Goal: Task Accomplishment & Management: Use online tool/utility

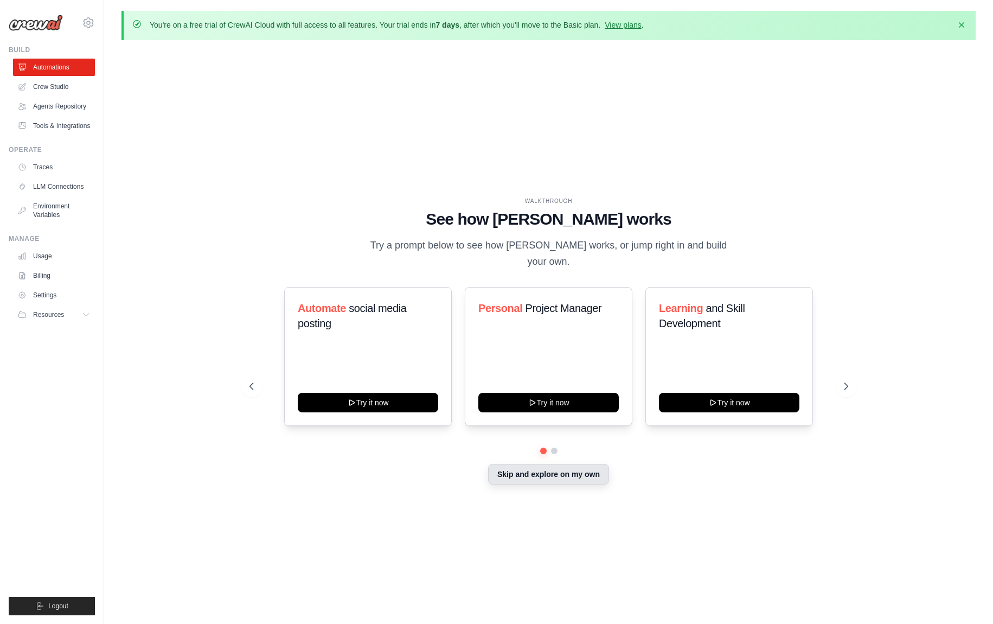
click at [553, 471] on button "Skip and explore on my own" at bounding box center [548, 474] width 121 height 21
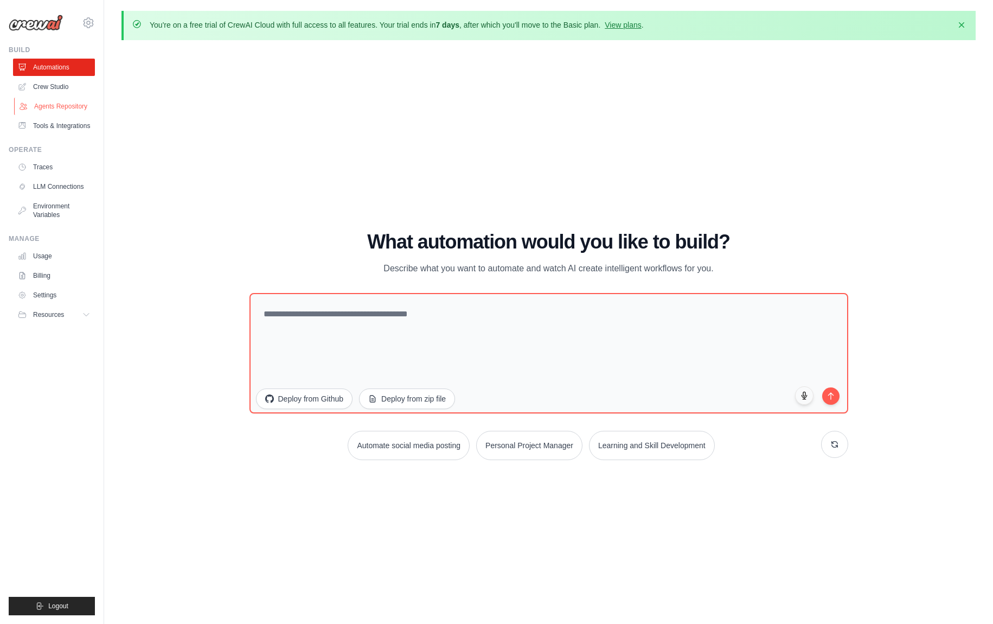
click at [67, 109] on link "Agents Repository" at bounding box center [55, 106] width 82 height 17
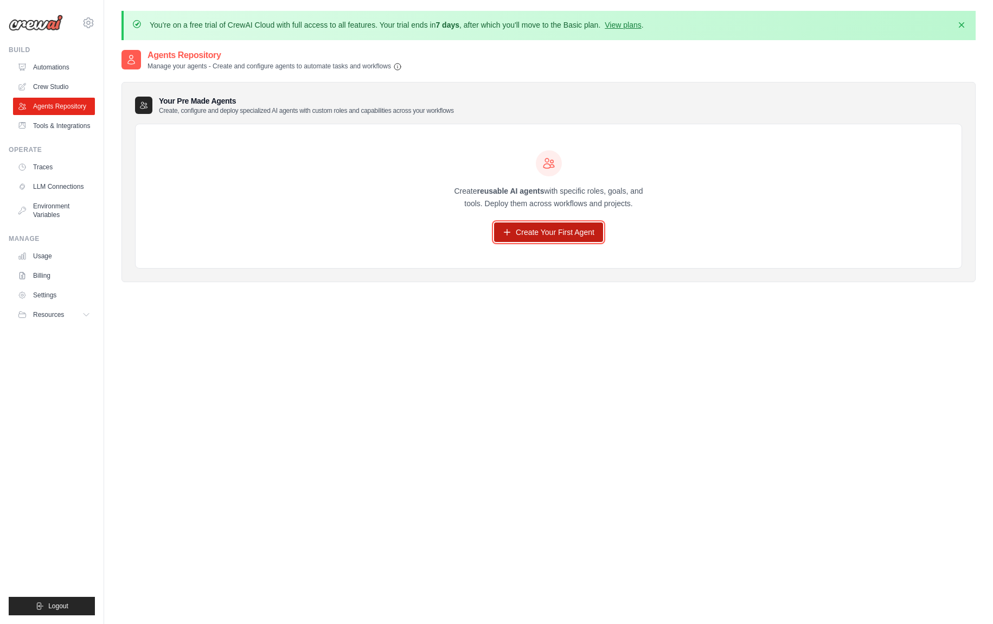
click at [574, 233] on link "Create Your First Agent" at bounding box center [548, 232] width 109 height 20
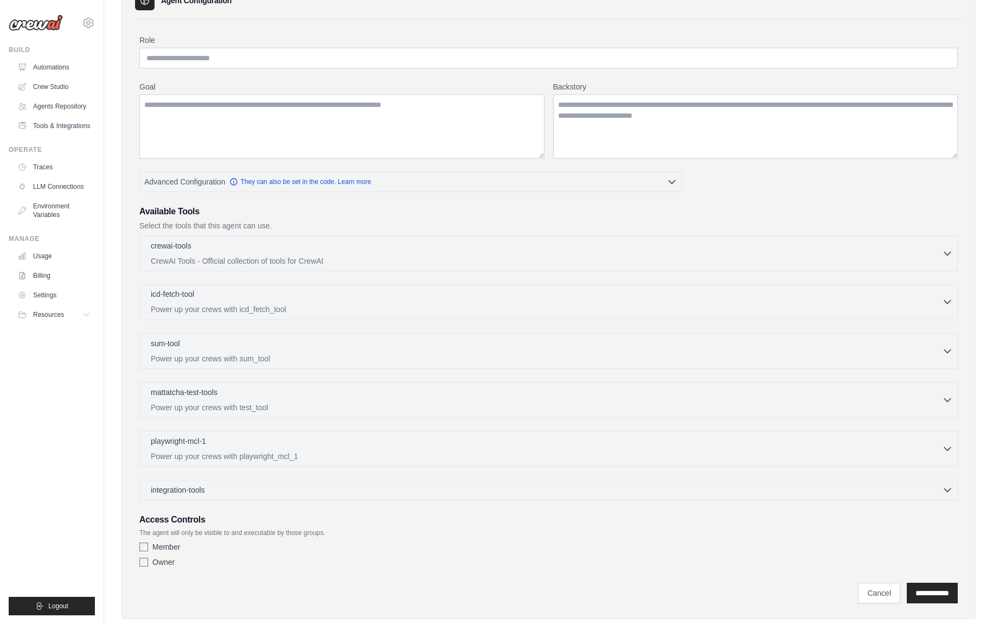
scroll to position [127, 0]
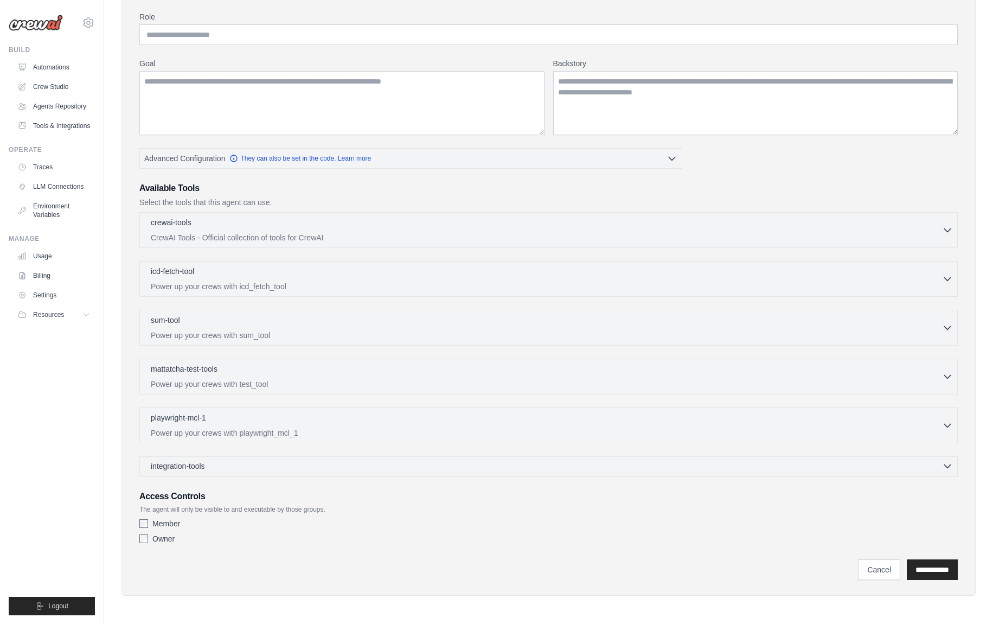
click at [356, 465] on div "integration-tools 0 selected" at bounding box center [552, 466] width 802 height 11
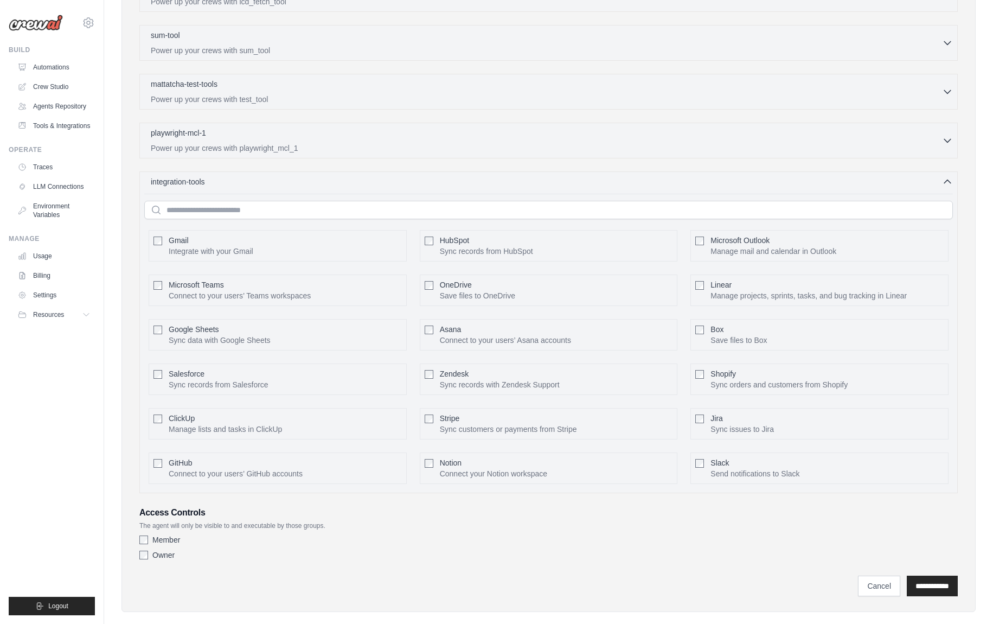
scroll to position [429, 0]
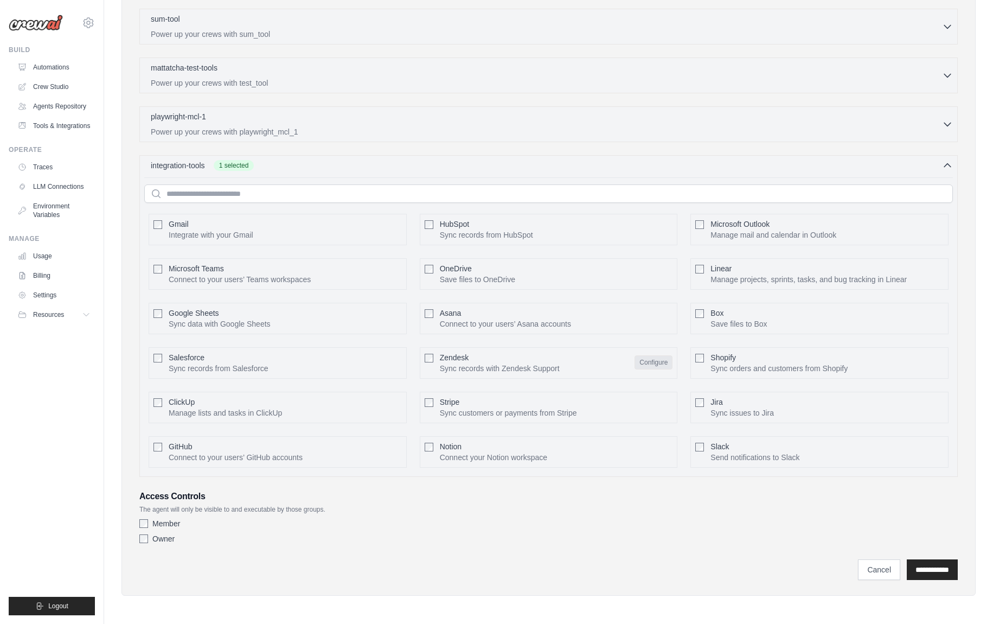
click at [648, 361] on button "Configure" at bounding box center [654, 362] width 38 height 14
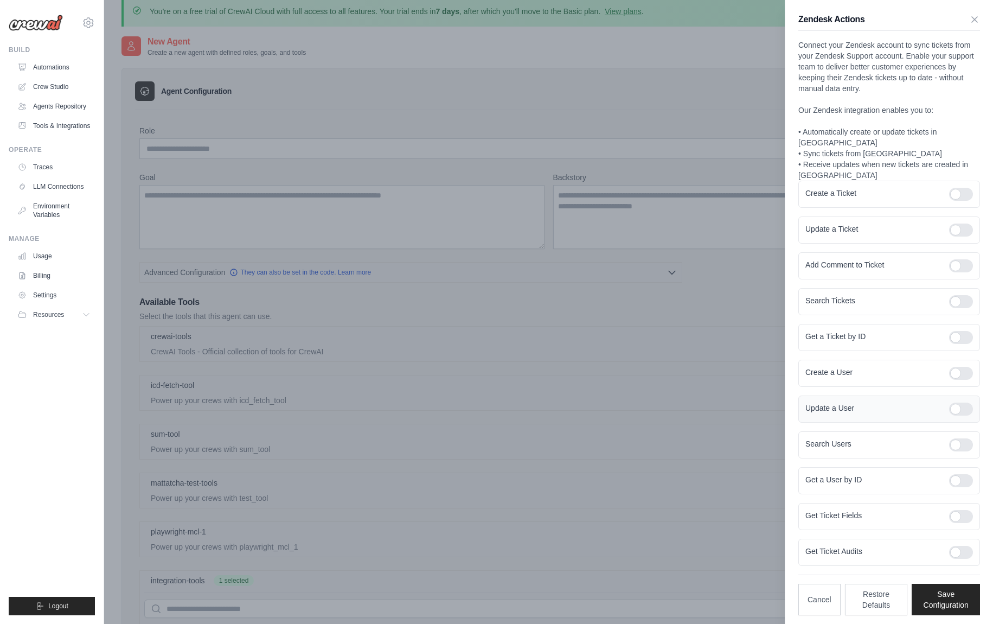
scroll to position [0, 0]
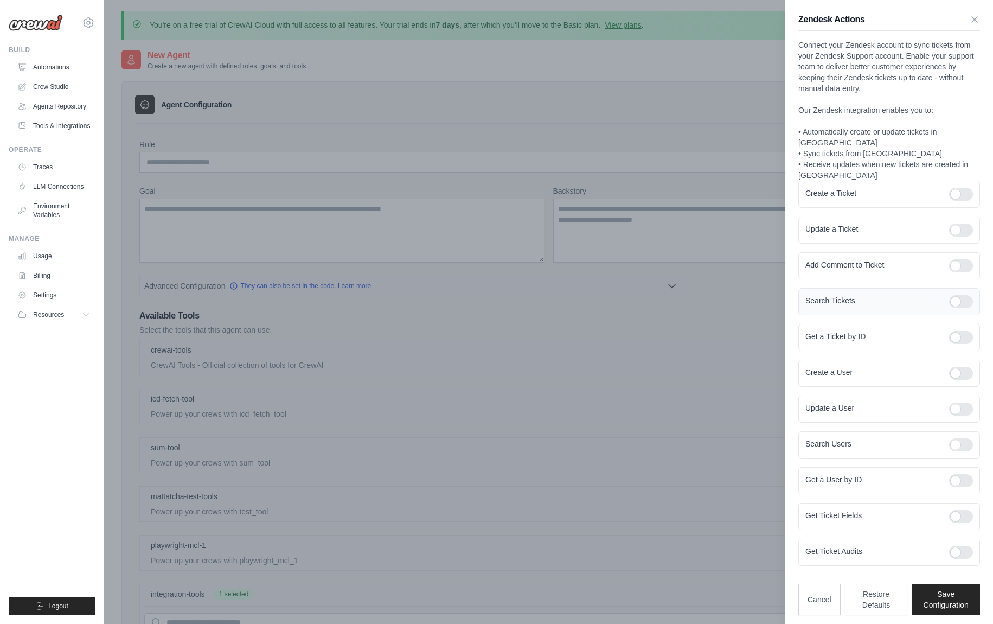
click at [962, 295] on div at bounding box center [961, 301] width 24 height 13
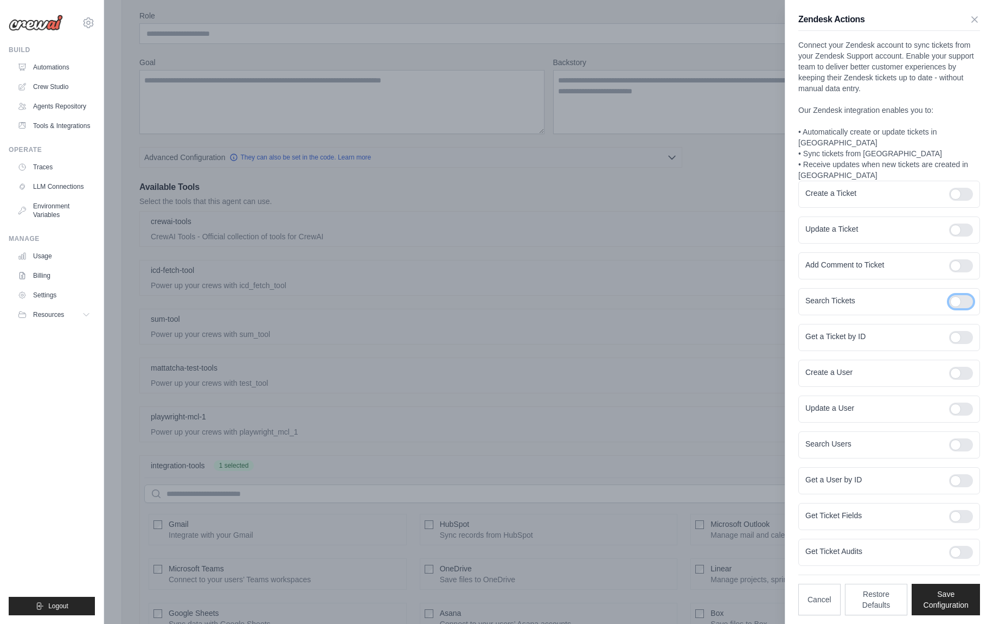
scroll to position [130, 0]
click at [959, 510] on div at bounding box center [961, 516] width 24 height 13
click at [960, 546] on div at bounding box center [961, 552] width 24 height 13
click at [960, 592] on button "Save Configuration" at bounding box center [946, 598] width 68 height 31
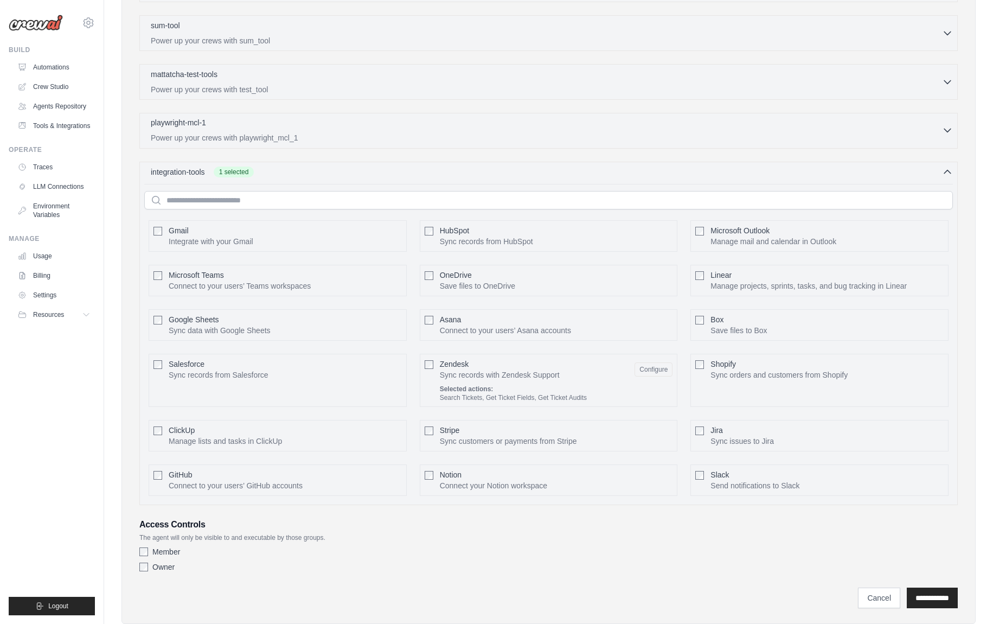
scroll to position [450, 0]
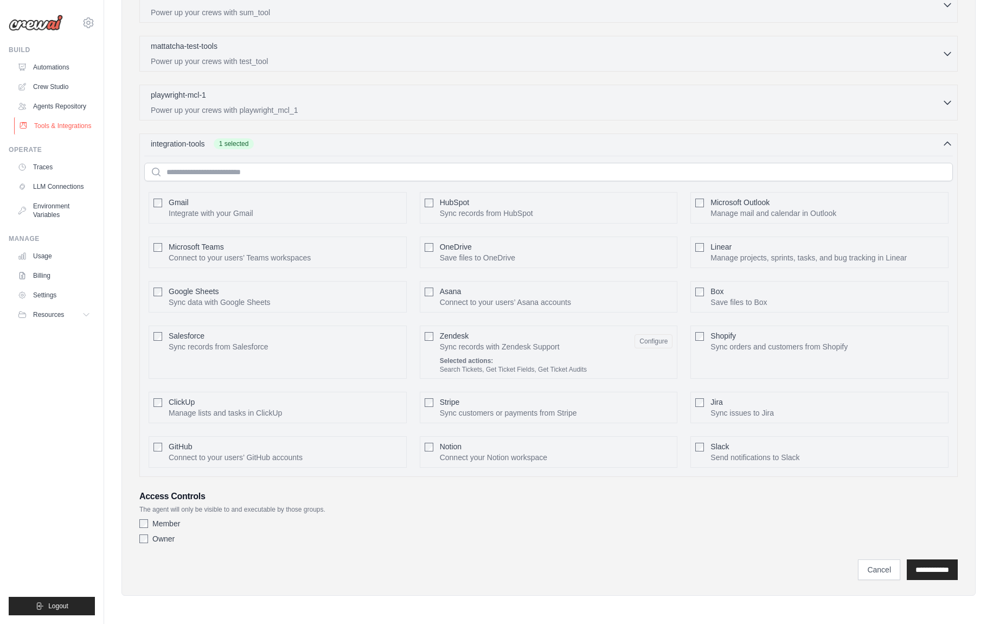
click at [52, 124] on link "Tools & Integrations" at bounding box center [55, 125] width 82 height 17
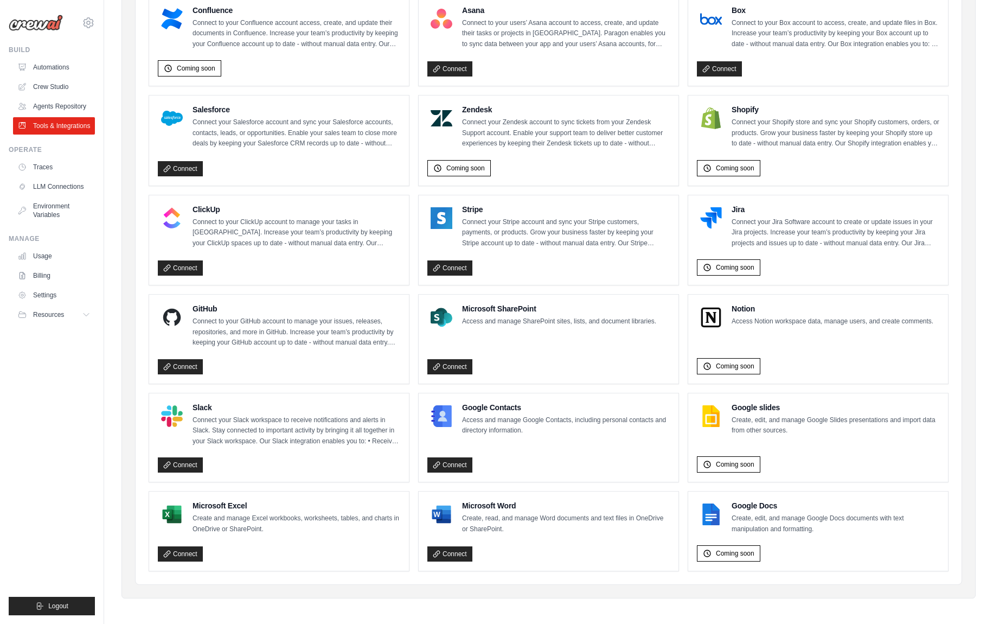
scroll to position [462, 0]
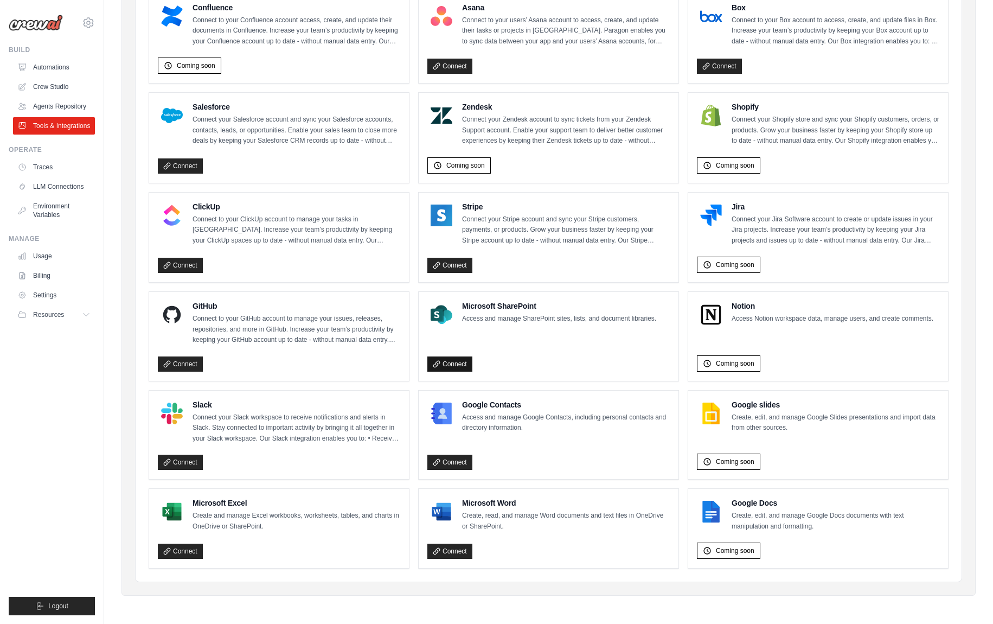
click at [450, 362] on link "Connect" at bounding box center [450, 363] width 45 height 15
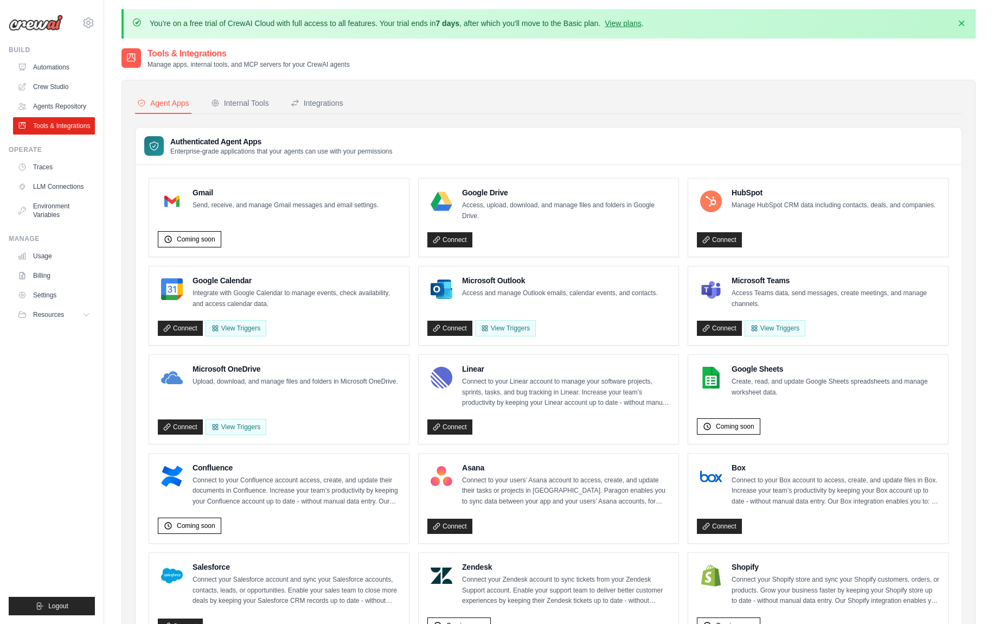
scroll to position [0, 0]
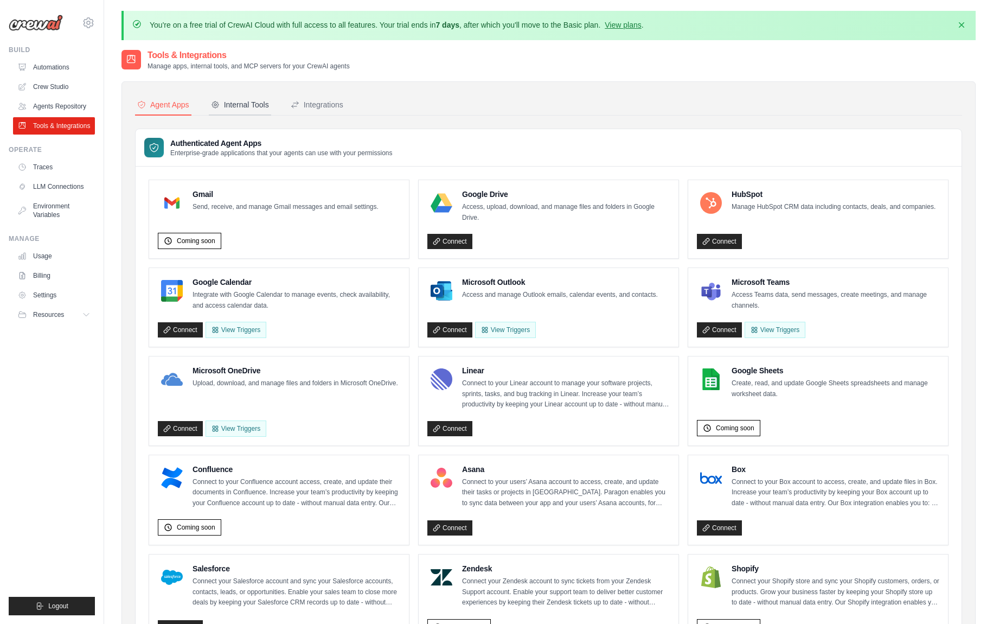
click at [256, 109] on div "Internal Tools" at bounding box center [240, 104] width 58 height 11
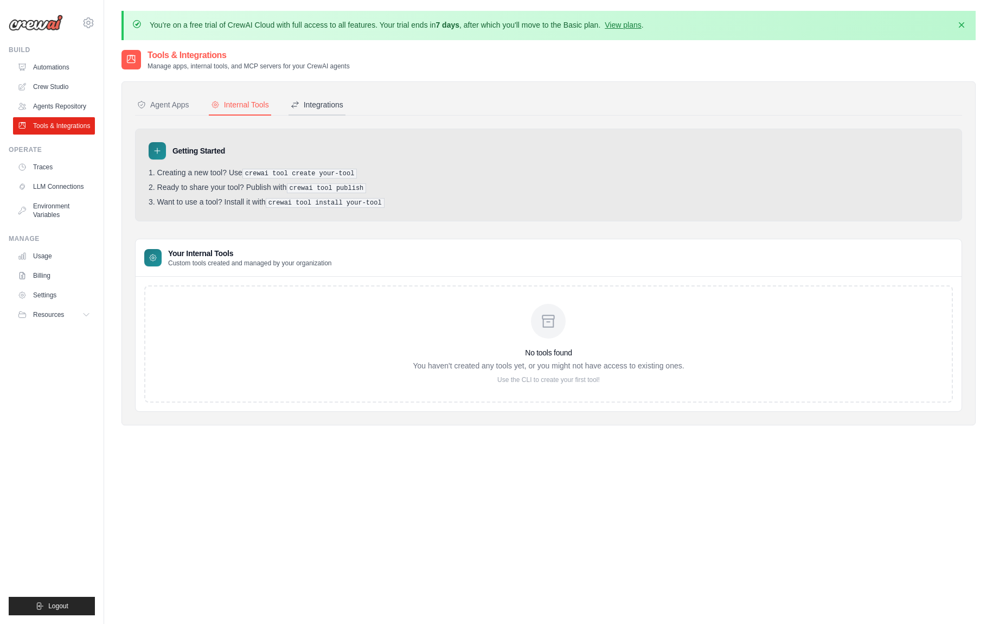
click at [328, 114] on button "Integrations" at bounding box center [317, 105] width 57 height 21
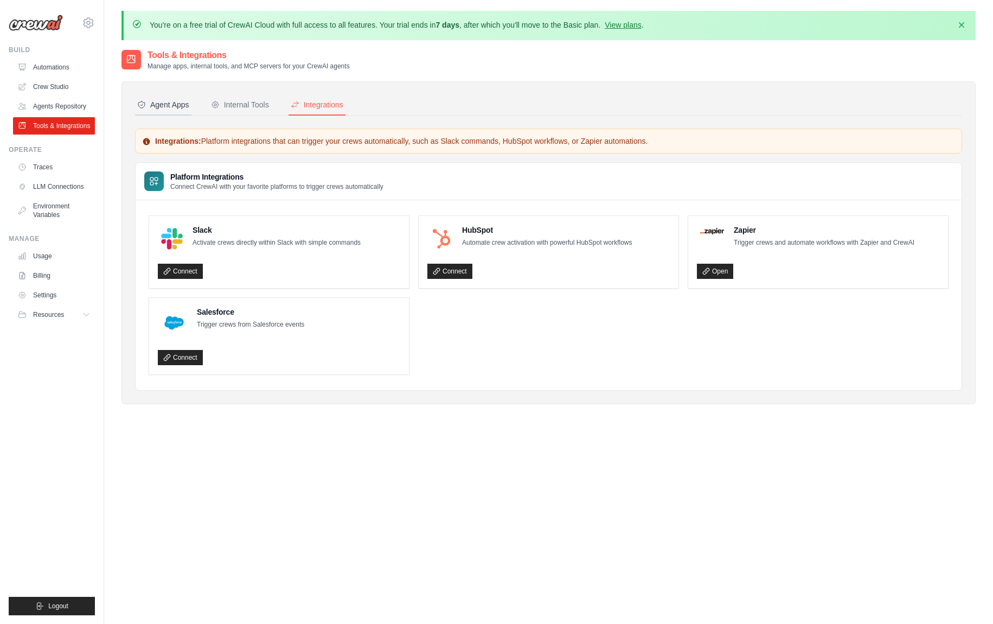
click at [160, 104] on div "Agent Apps" at bounding box center [163, 104] width 52 height 11
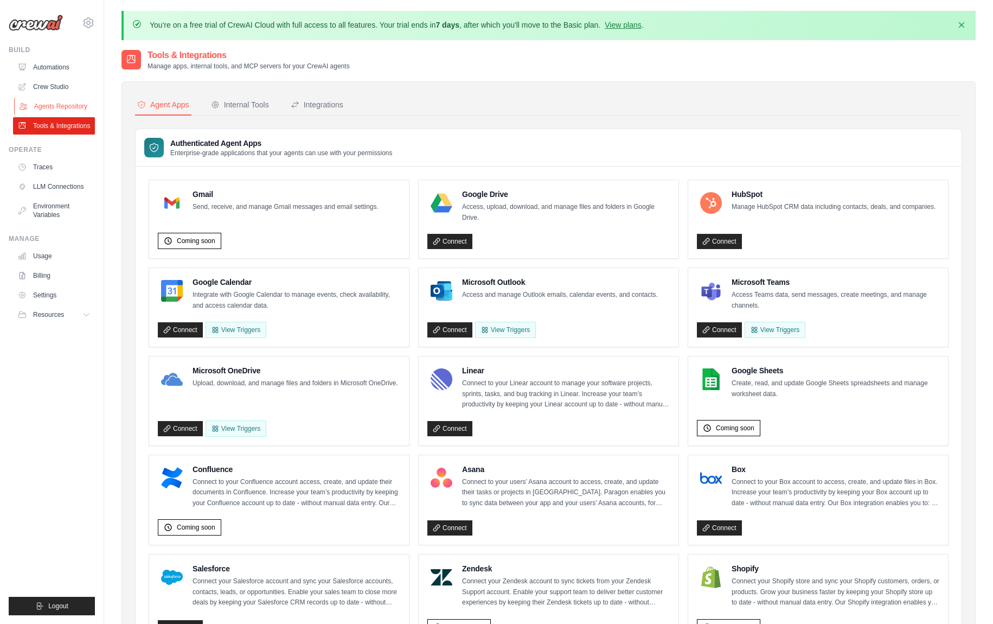
click at [50, 112] on link "Agents Repository" at bounding box center [55, 106] width 82 height 17
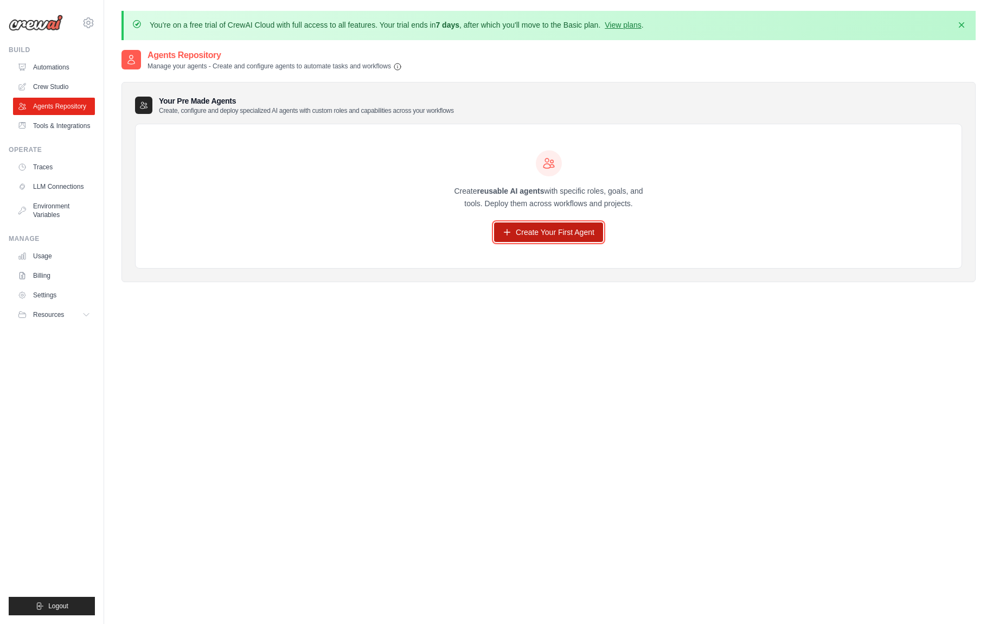
click at [561, 238] on link "Create Your First Agent" at bounding box center [548, 232] width 109 height 20
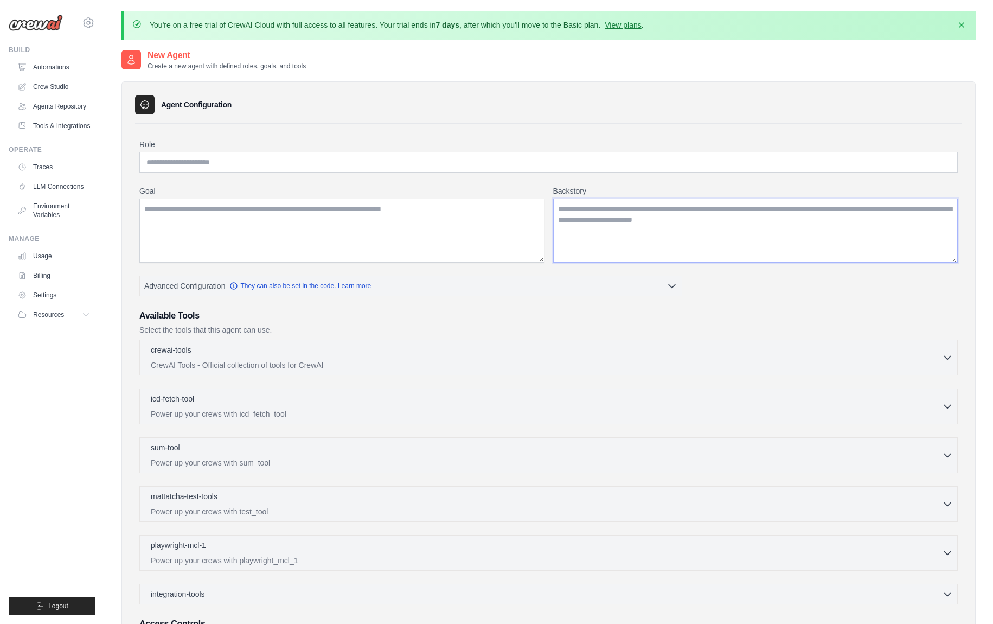
click at [703, 221] on textarea "Backstory" at bounding box center [755, 231] width 405 height 64
click at [404, 217] on textarea "Goal" at bounding box center [341, 231] width 405 height 64
click at [413, 169] on input "Role" at bounding box center [548, 162] width 819 height 21
click at [405, 221] on textarea "Goal" at bounding box center [341, 231] width 405 height 64
click at [667, 289] on icon "button" at bounding box center [672, 285] width 11 height 11
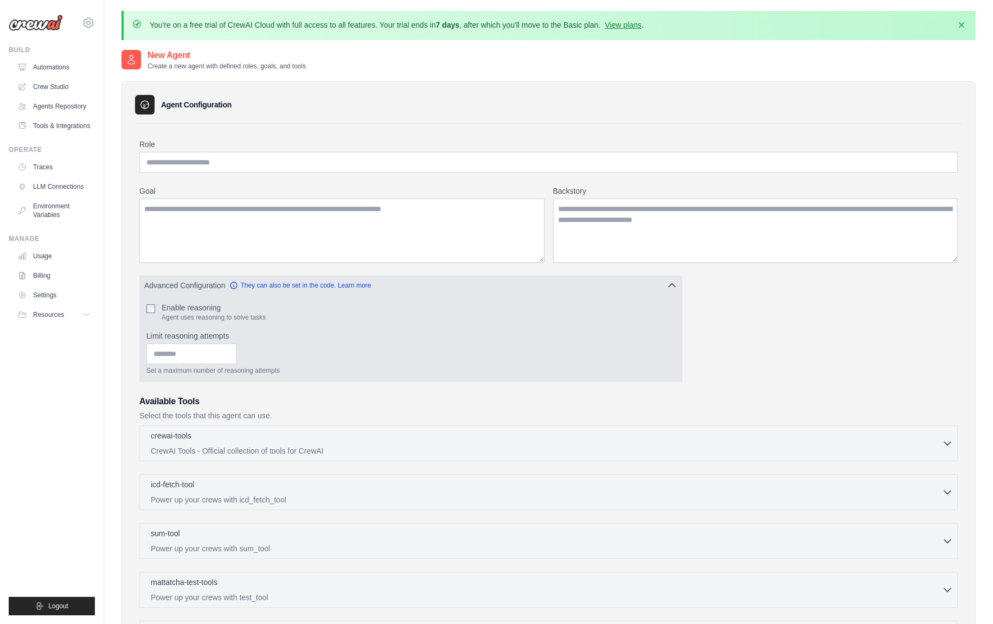
click at [667, 289] on icon "button" at bounding box center [672, 285] width 11 height 11
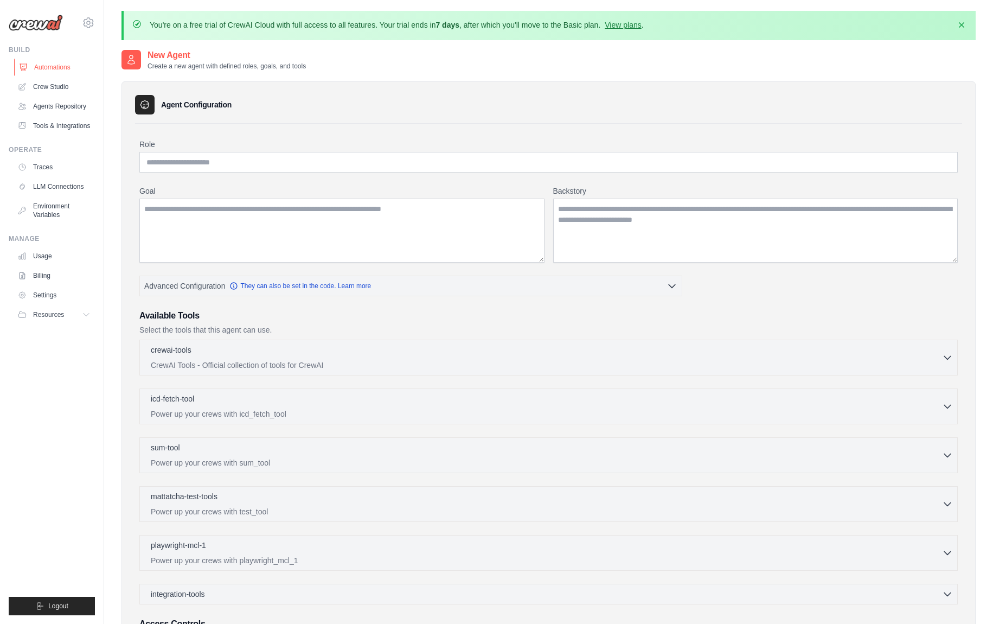
click at [60, 67] on link "Automations" at bounding box center [55, 67] width 82 height 17
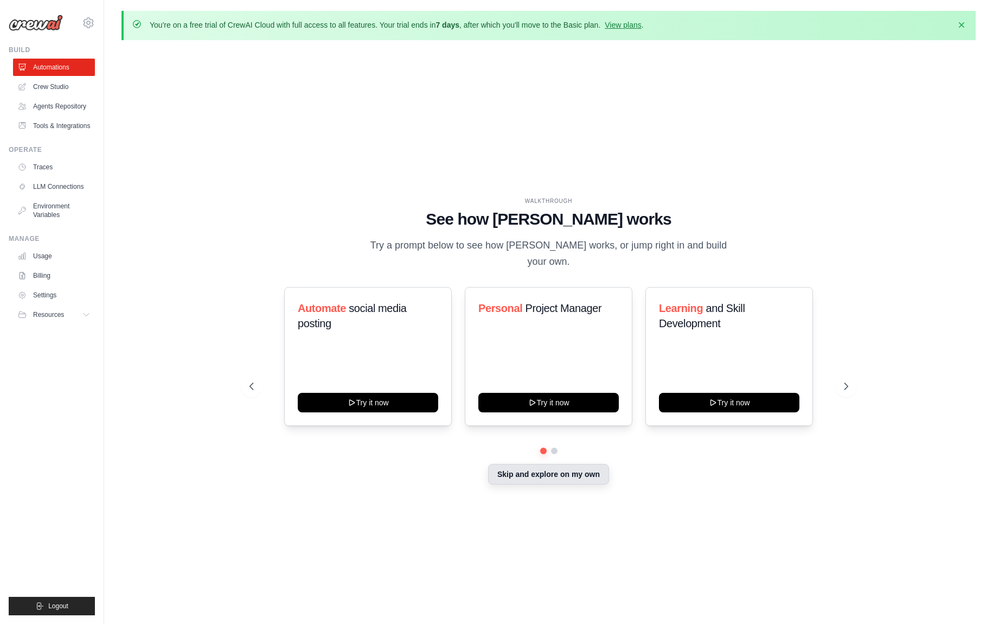
click at [544, 471] on button "Skip and explore on my own" at bounding box center [548, 474] width 121 height 21
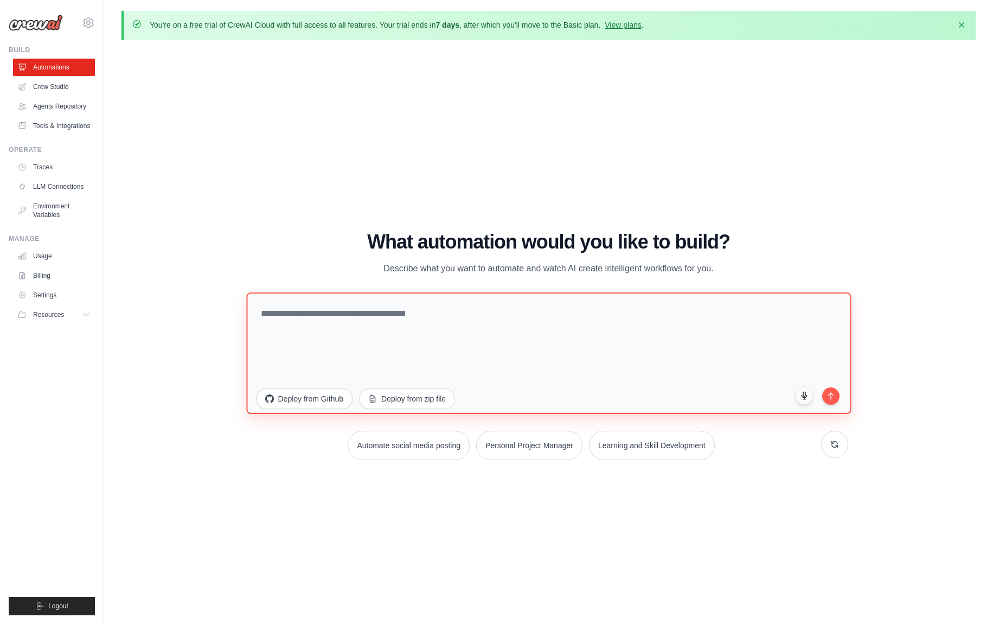
click at [538, 307] on textarea at bounding box center [548, 353] width 605 height 122
type textarea "**"
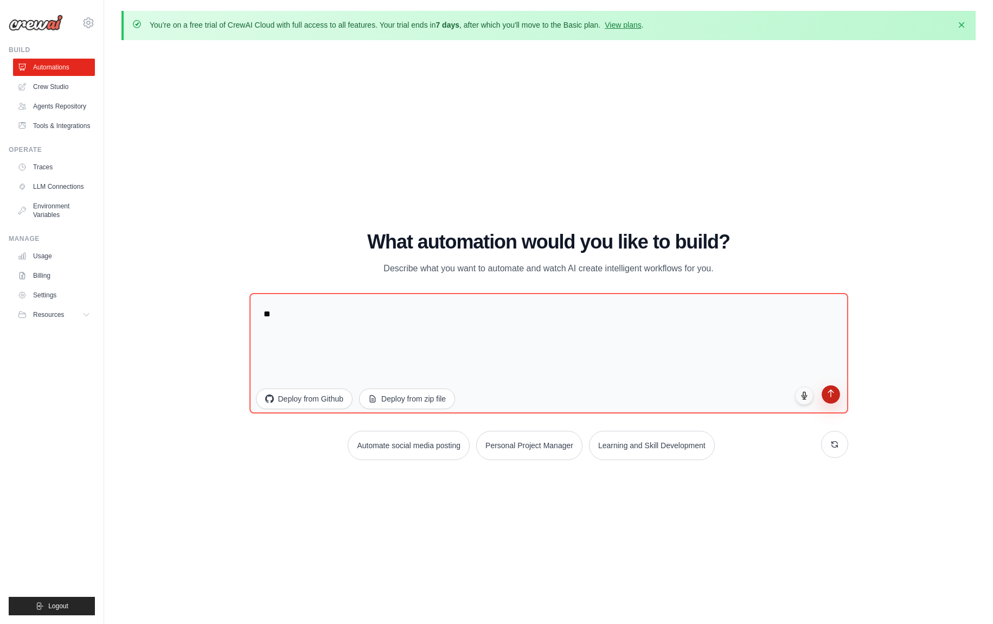
click at [838, 398] on button "submit" at bounding box center [831, 394] width 18 height 18
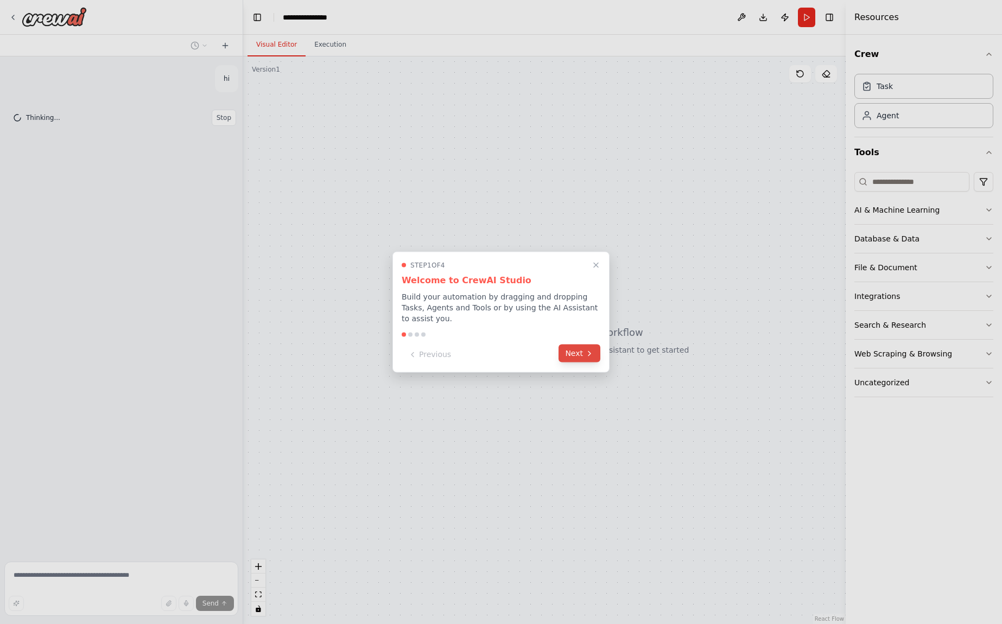
click at [590, 349] on icon at bounding box center [589, 353] width 9 height 9
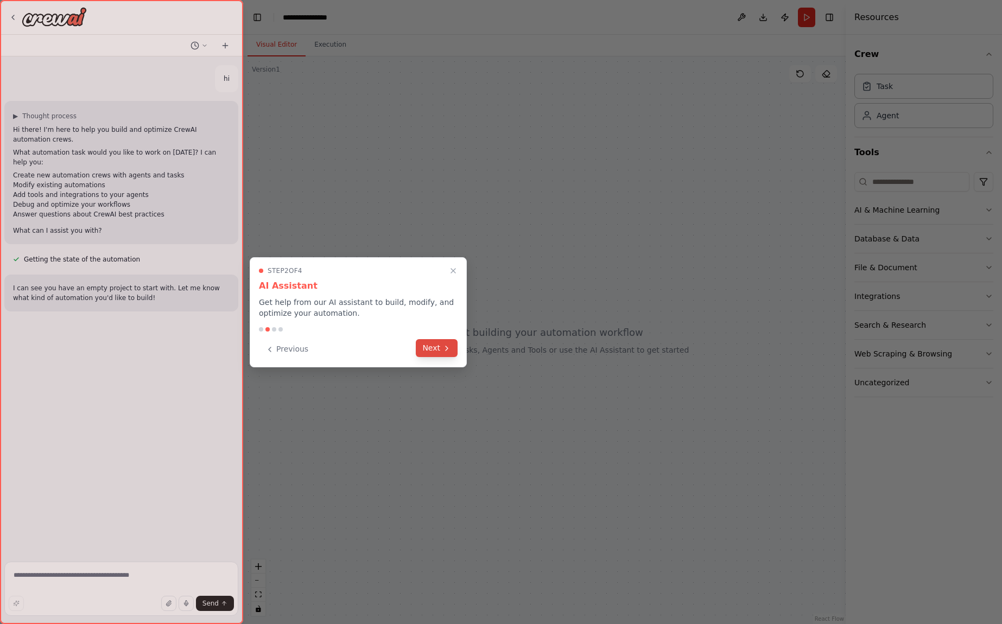
click at [439, 348] on button "Next" at bounding box center [437, 348] width 42 height 18
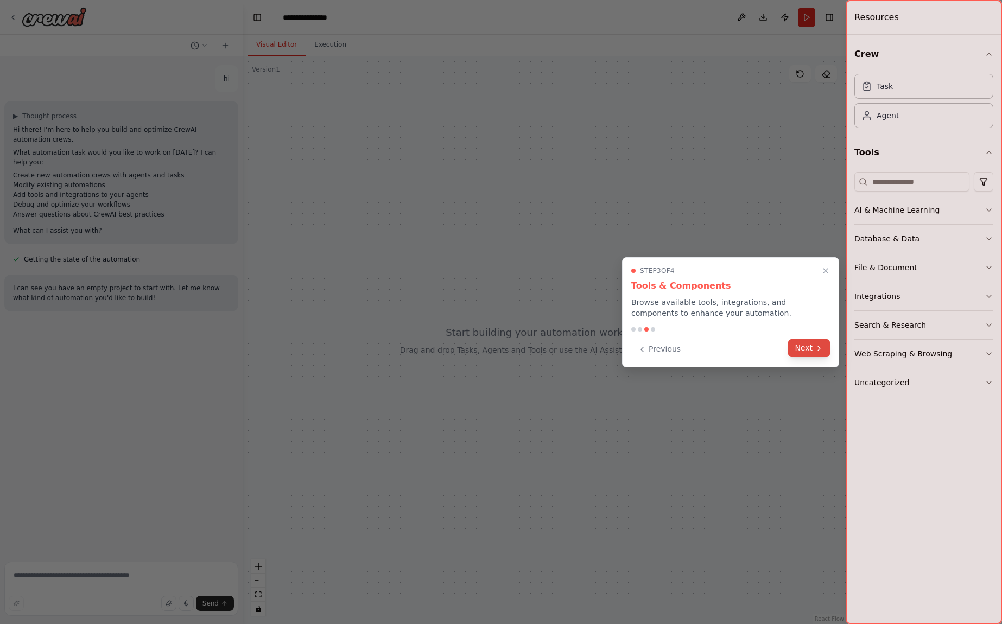
click at [793, 350] on button "Next" at bounding box center [809, 348] width 42 height 18
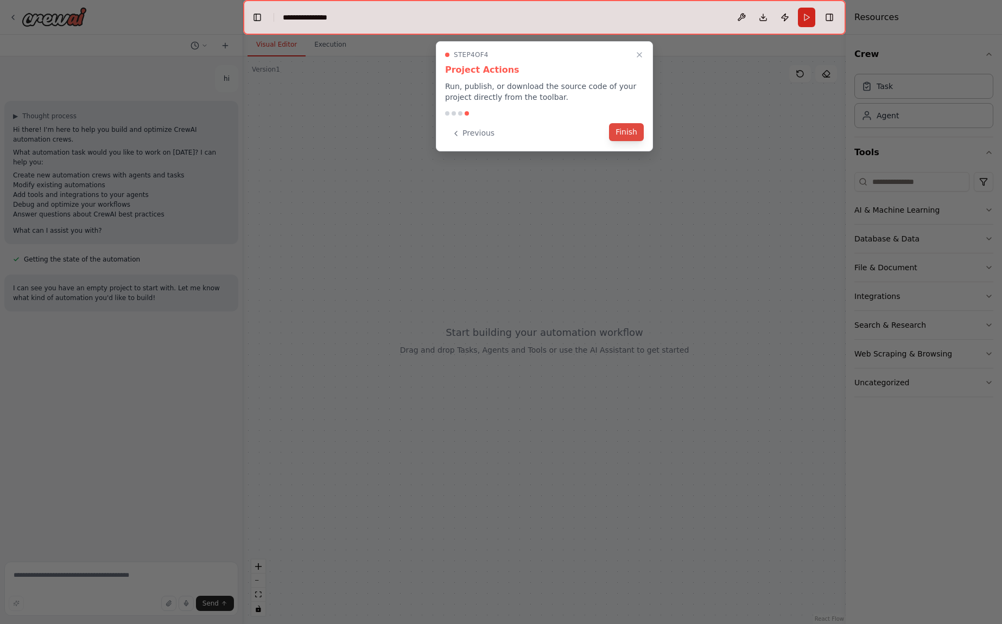
click at [639, 136] on button "Finish" at bounding box center [626, 132] width 35 height 18
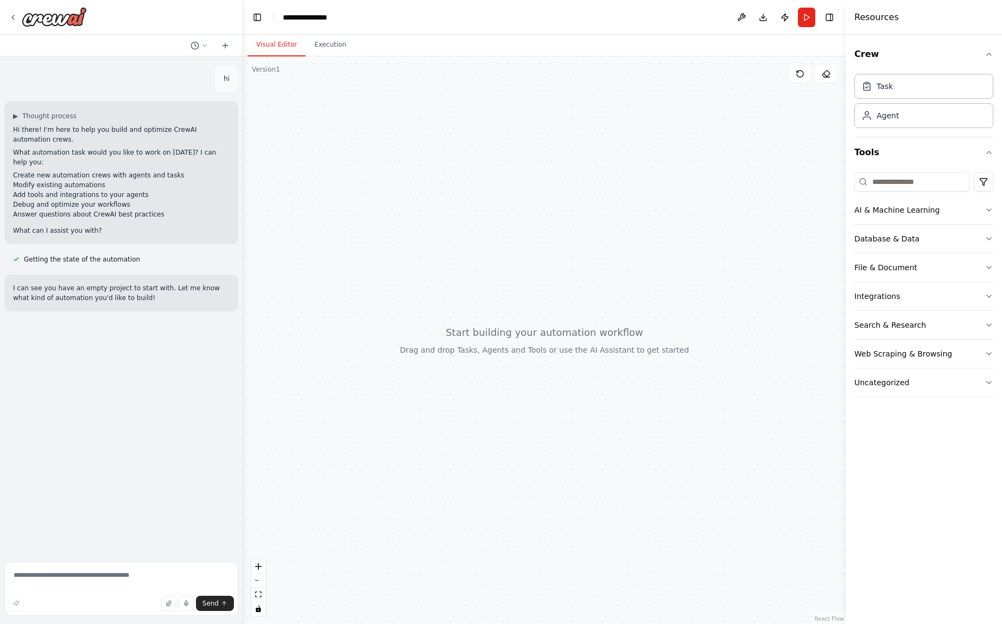
drag, startPoint x: 533, startPoint y: 352, endPoint x: 546, endPoint y: 323, distance: 32.1
click at [546, 323] on div at bounding box center [544, 339] width 602 height 567
drag, startPoint x: 550, startPoint y: 313, endPoint x: 533, endPoint y: 337, distance: 29.6
click at [533, 337] on div at bounding box center [544, 339] width 602 height 567
click at [84, 578] on textarea at bounding box center [121, 589] width 234 height 54
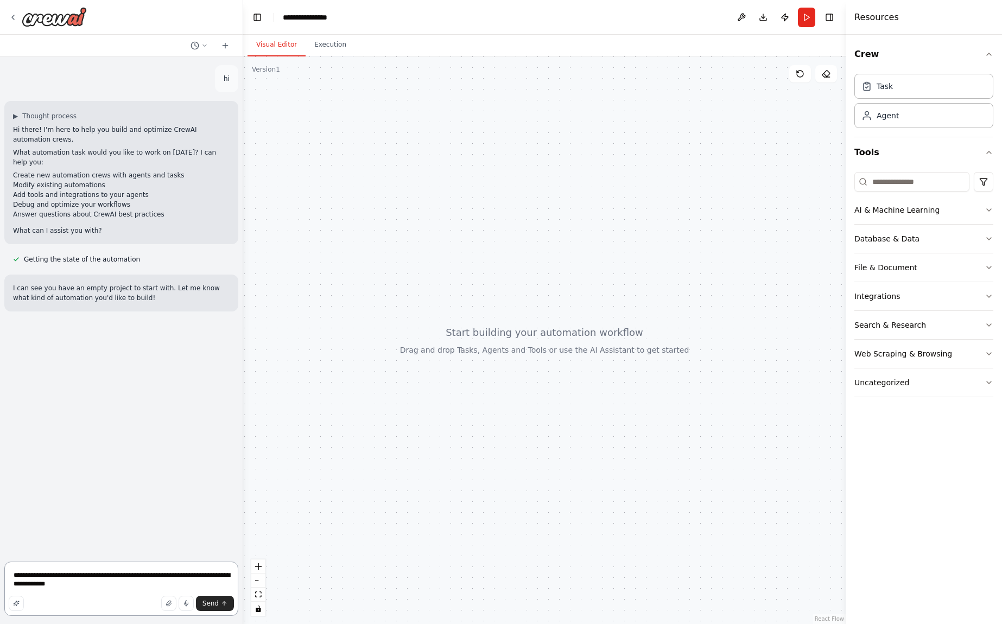
type textarea "**********"
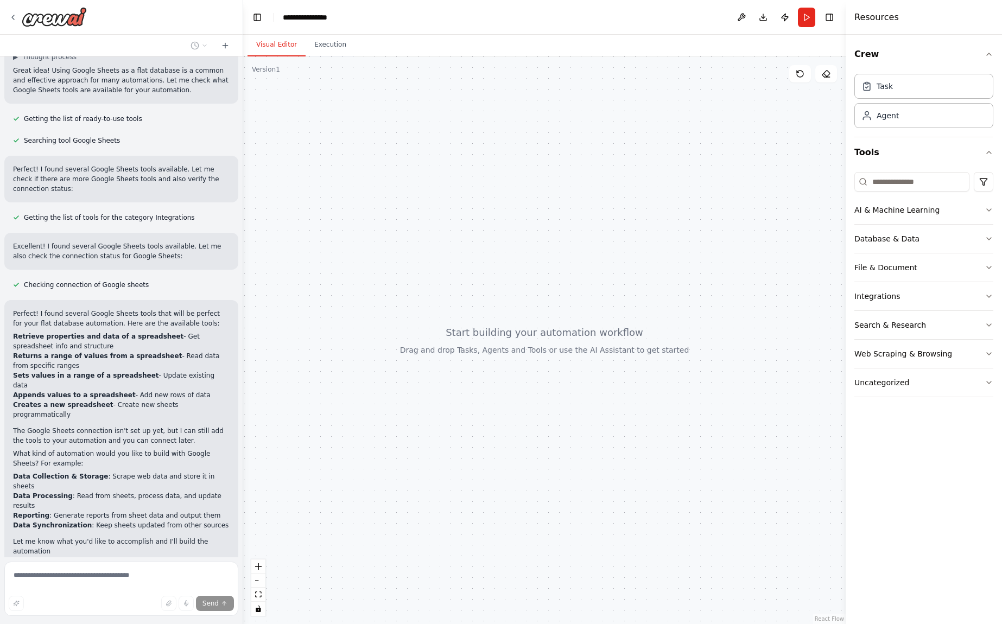
scroll to position [334, 0]
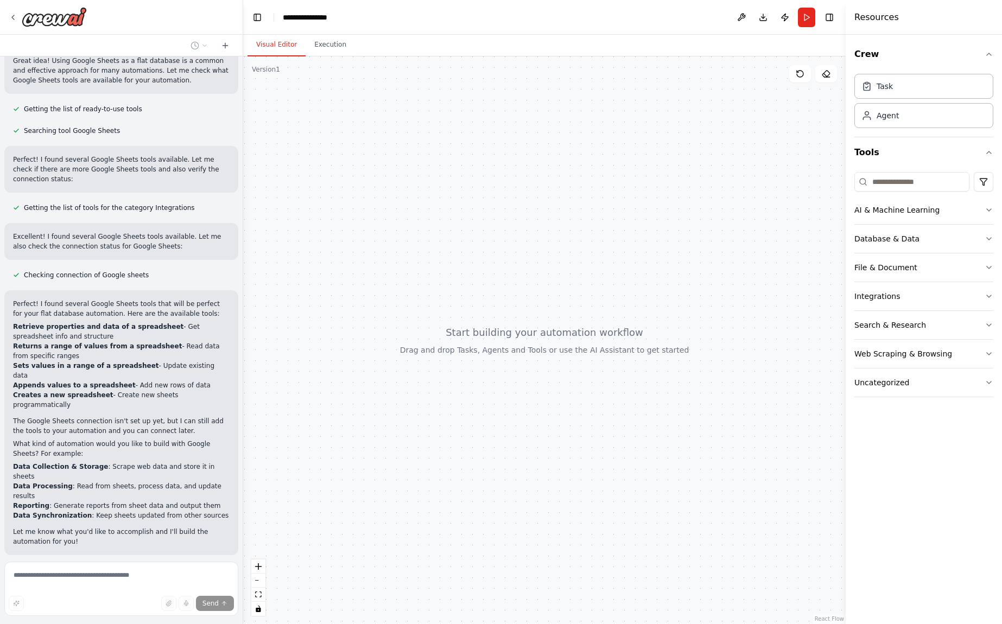
click at [222, 576] on span "Stop" at bounding box center [223, 580] width 15 height 9
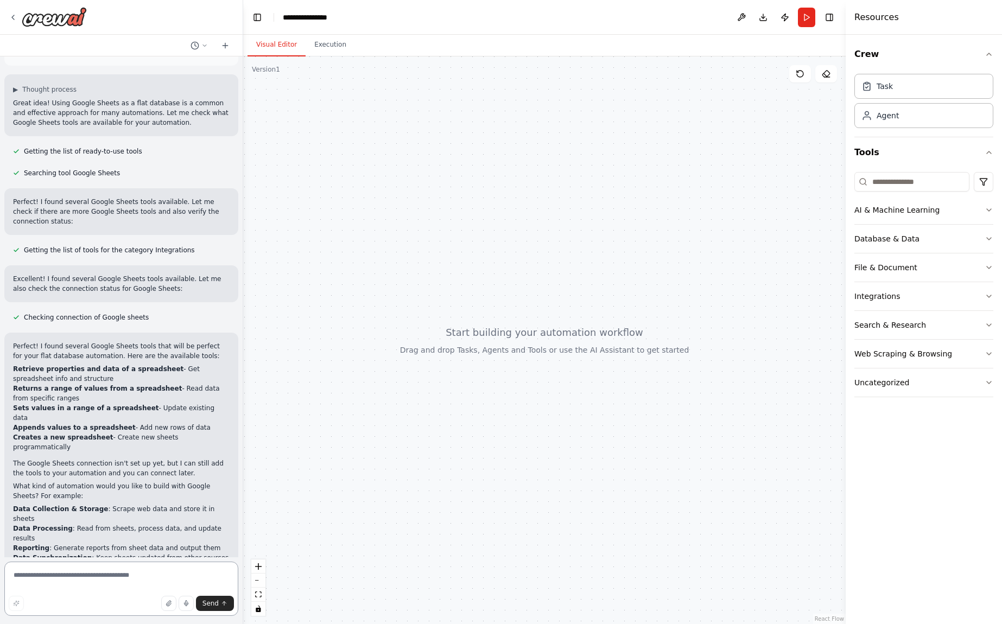
click at [86, 581] on textarea at bounding box center [121, 589] width 234 height 54
type textarea "**********"
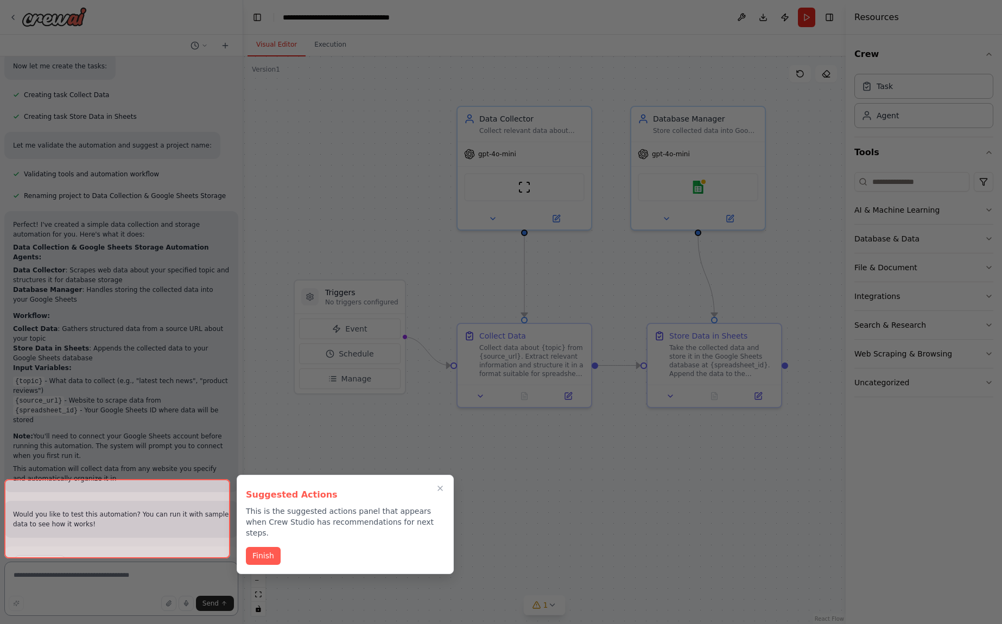
scroll to position [1083, 0]
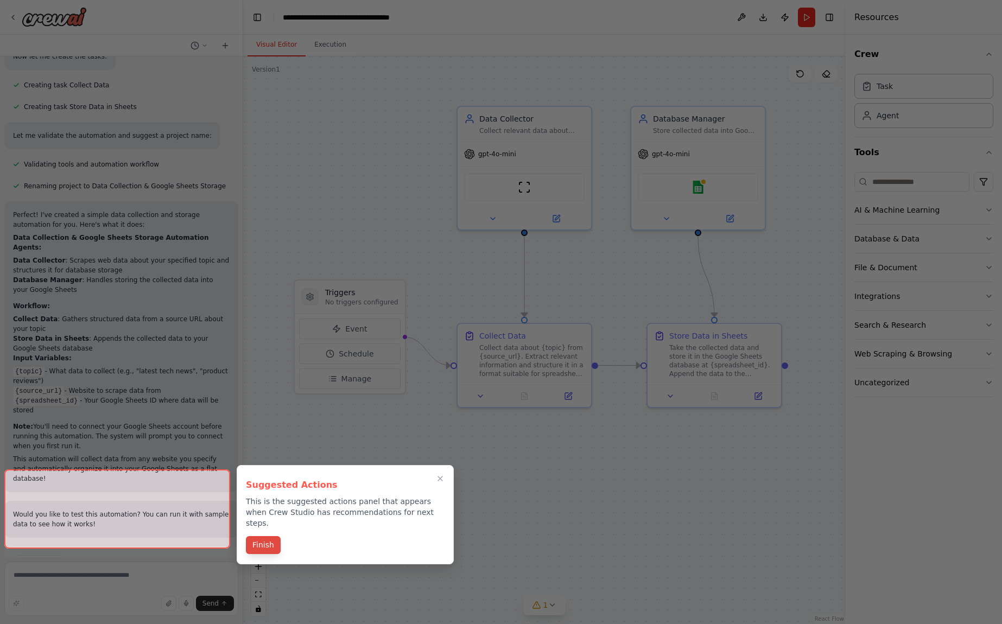
click at [262, 536] on button "Finish" at bounding box center [263, 545] width 35 height 18
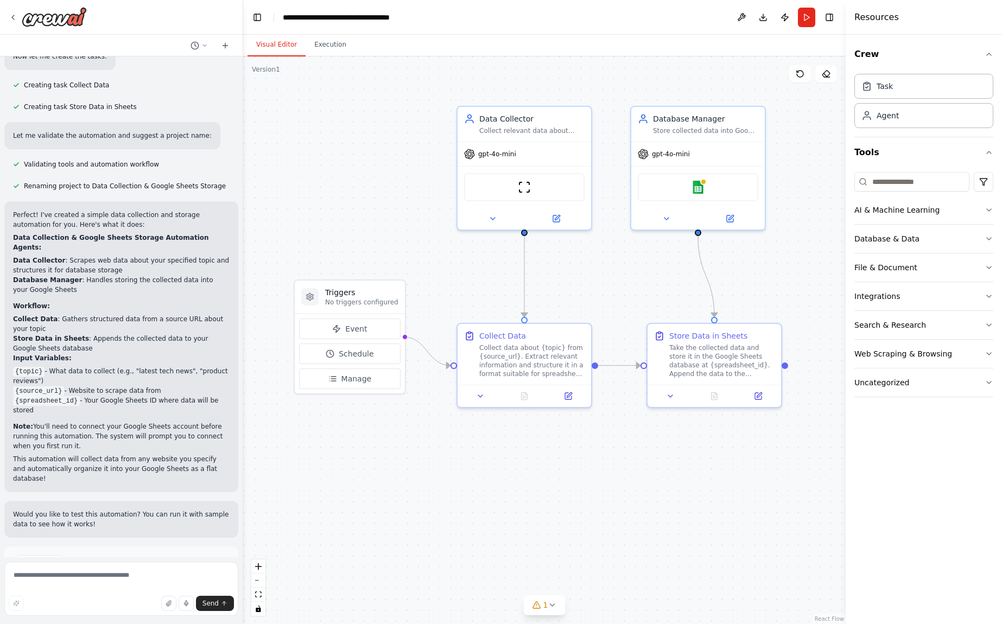
click at [180, 600] on button "Run Automation" at bounding box center [121, 608] width 216 height 17
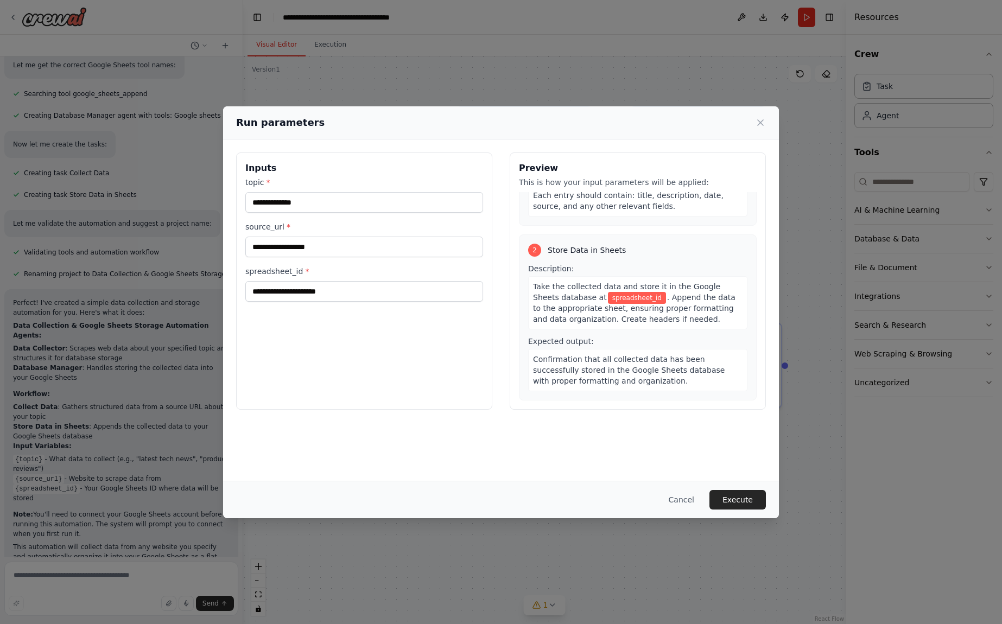
scroll to position [0, 0]
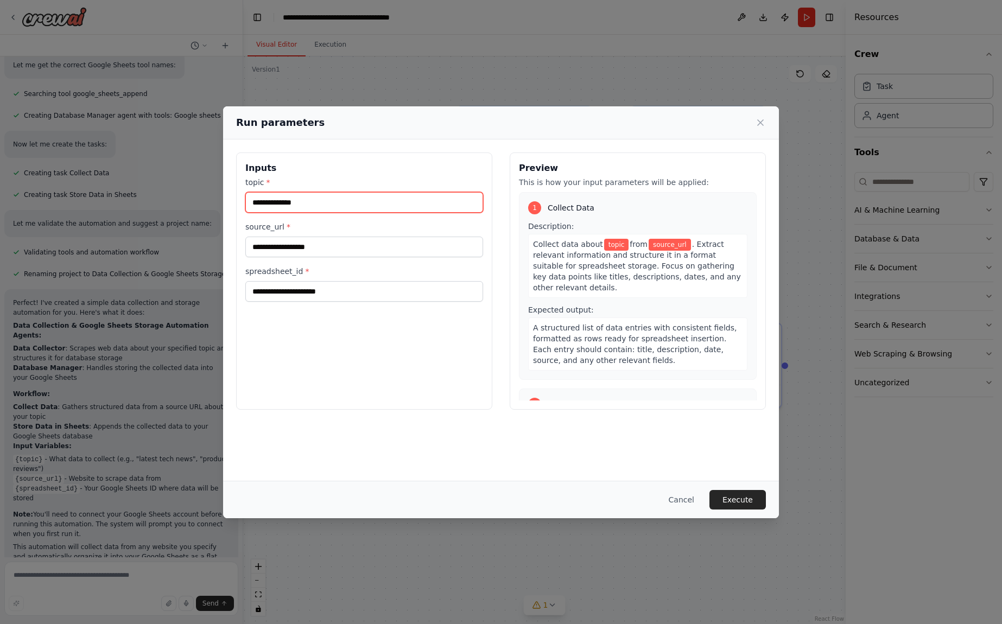
click at [344, 200] on input "topic *" at bounding box center [364, 202] width 238 height 21
type input "**********"
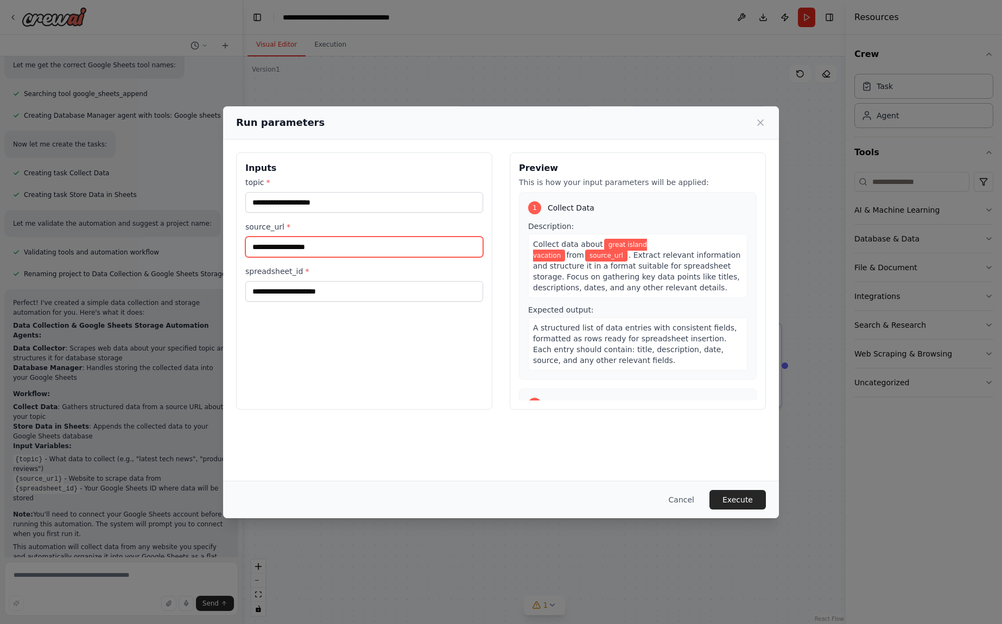
click at [285, 253] on input "source_url *" at bounding box center [364, 247] width 238 height 21
paste input "**********"
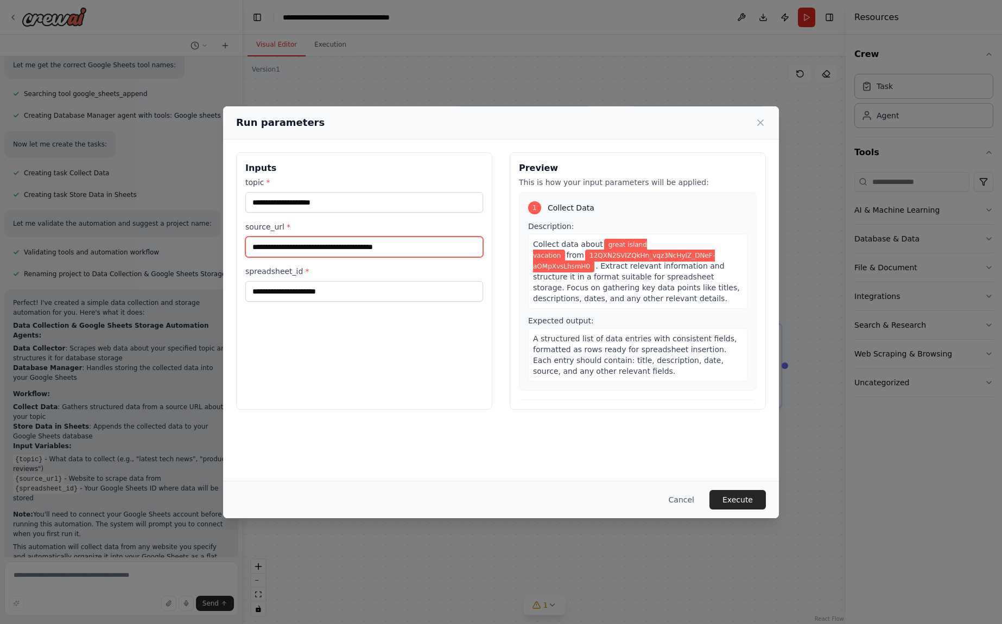
type input "**********"
click at [410, 285] on input "spreadsheet_id *" at bounding box center [364, 291] width 238 height 21
drag, startPoint x: 462, startPoint y: 244, endPoint x: 114, endPoint y: 228, distance: 347.6
click at [114, 228] on div "**********" at bounding box center [501, 312] width 1002 height 624
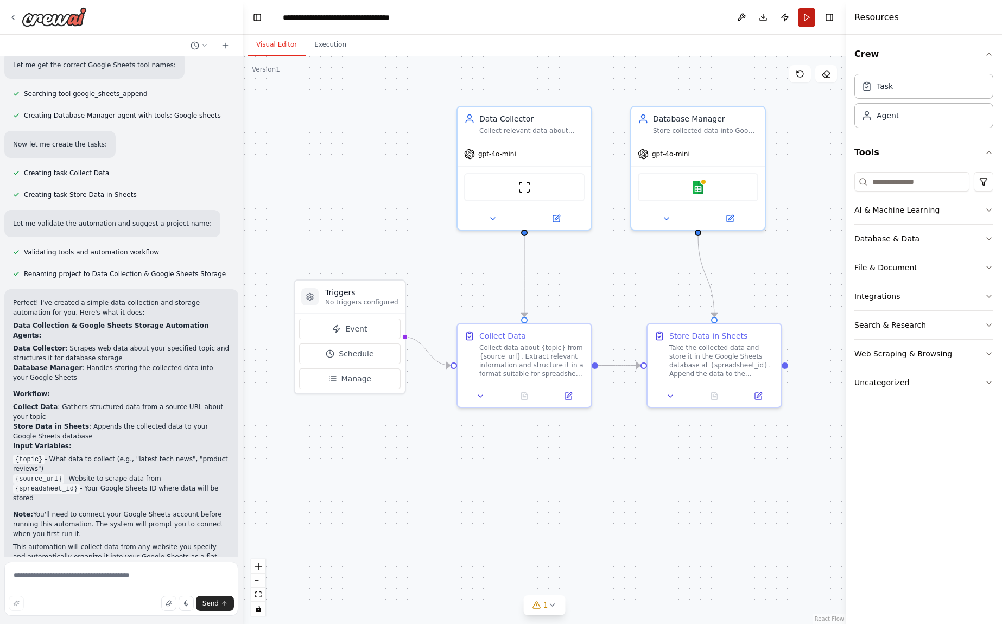
click at [808, 19] on button "Run" at bounding box center [806, 18] width 17 height 20
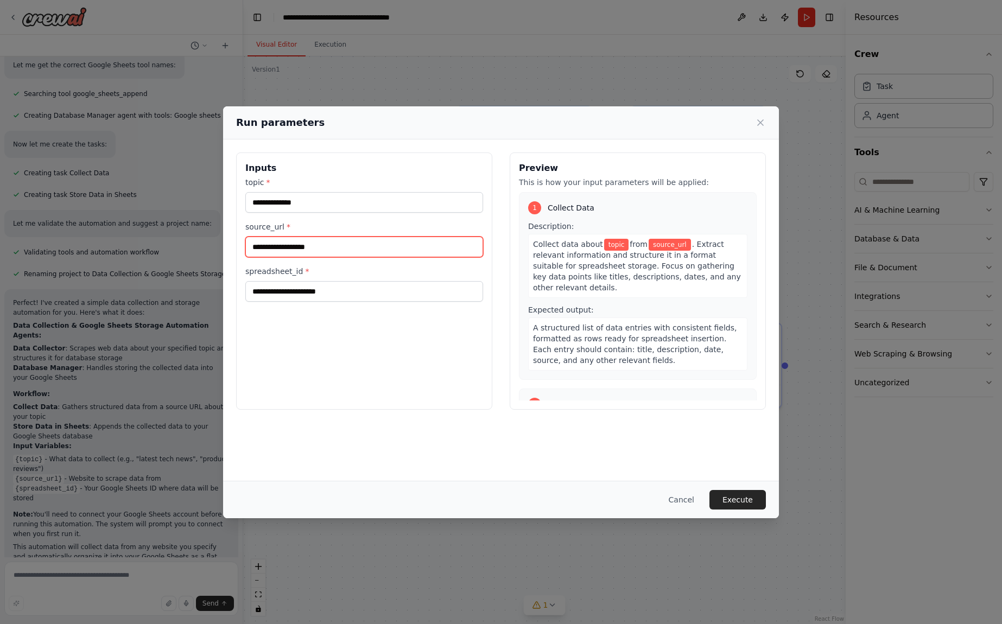
click at [406, 250] on input "source_url *" at bounding box center [364, 247] width 238 height 21
click at [388, 294] on input "spreadsheet_id *" at bounding box center [364, 291] width 238 height 21
paste input "**********"
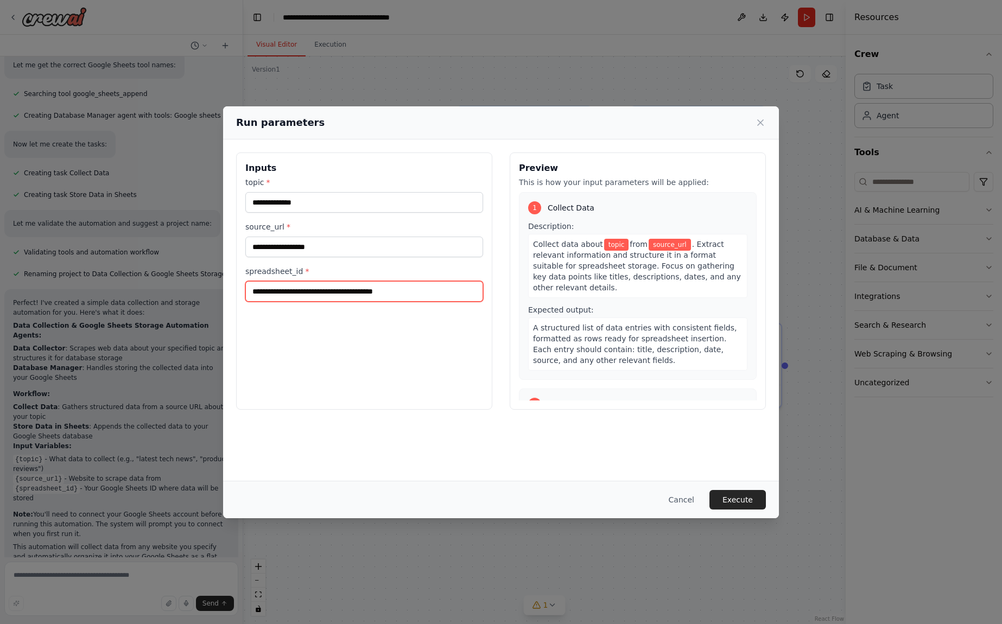
type input "**********"
click at [406, 251] on input "source_url *" at bounding box center [364, 247] width 238 height 21
click at [378, 252] on input "source_url *" at bounding box center [364, 247] width 238 height 21
paste input "**********"
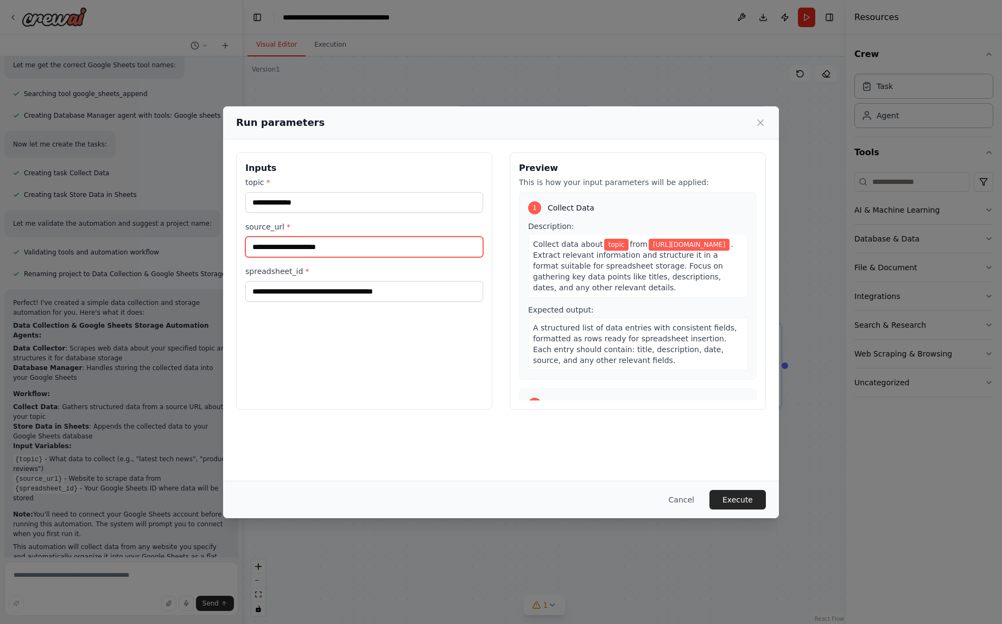
type input "**********"
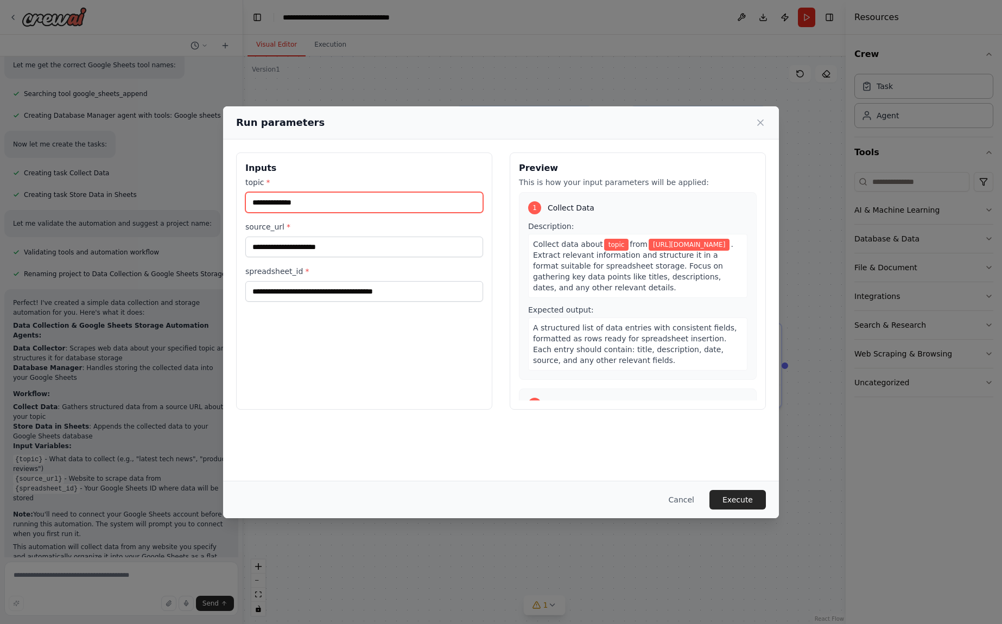
click at [419, 202] on input "topic *" at bounding box center [364, 202] width 238 height 21
type input "**********"
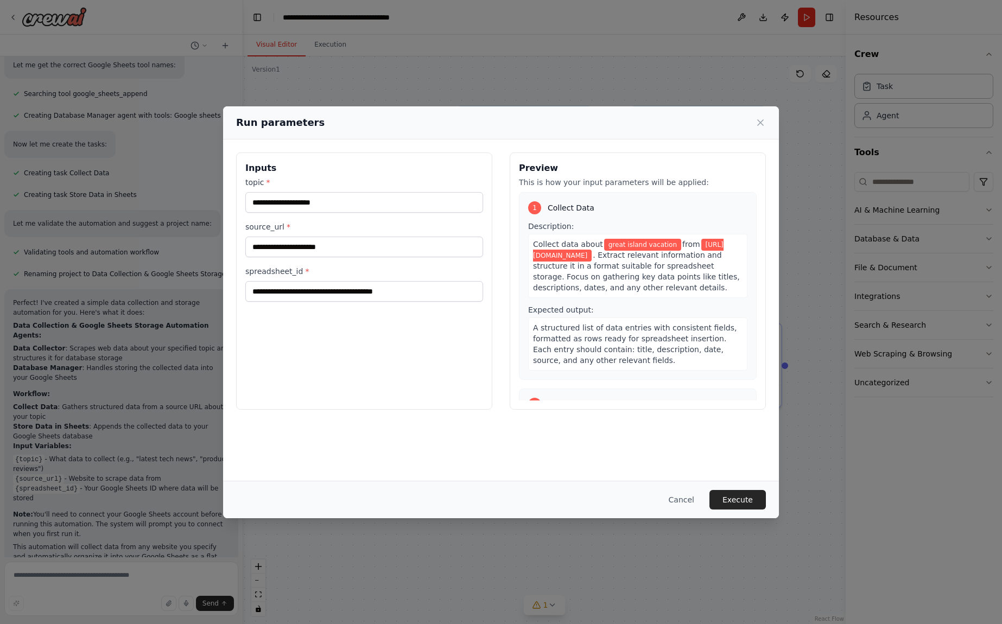
click at [667, 326] on span "A structured list of data entries with consistent fields, formatted as rows rea…" at bounding box center [634, 343] width 203 height 41
click at [734, 499] on button "Execute" at bounding box center [737, 500] width 56 height 20
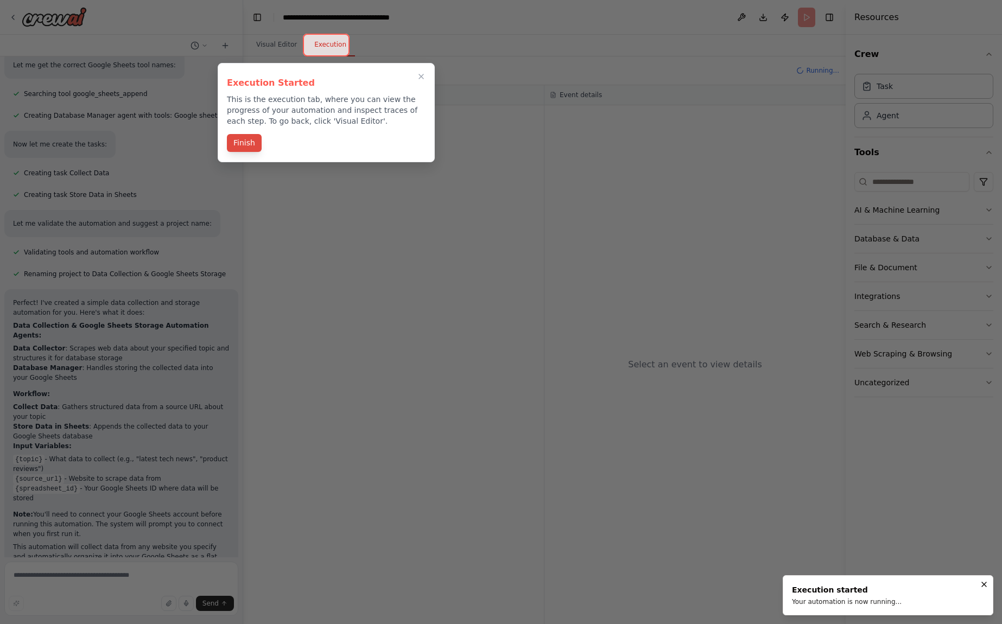
click at [235, 144] on button "Finish" at bounding box center [244, 143] width 35 height 18
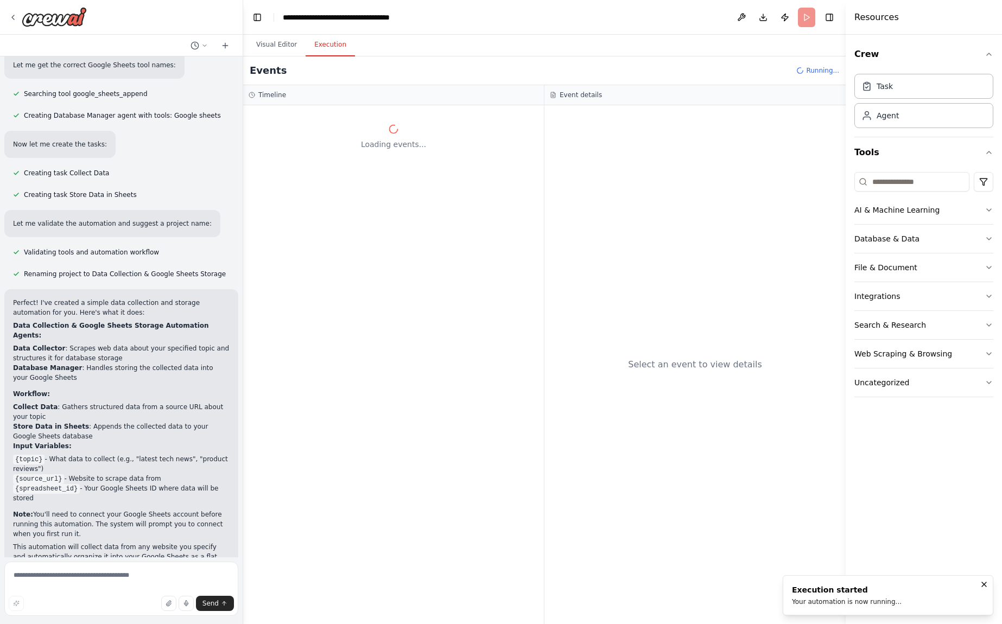
click at [324, 42] on button "Execution" at bounding box center [329, 45] width 49 height 23
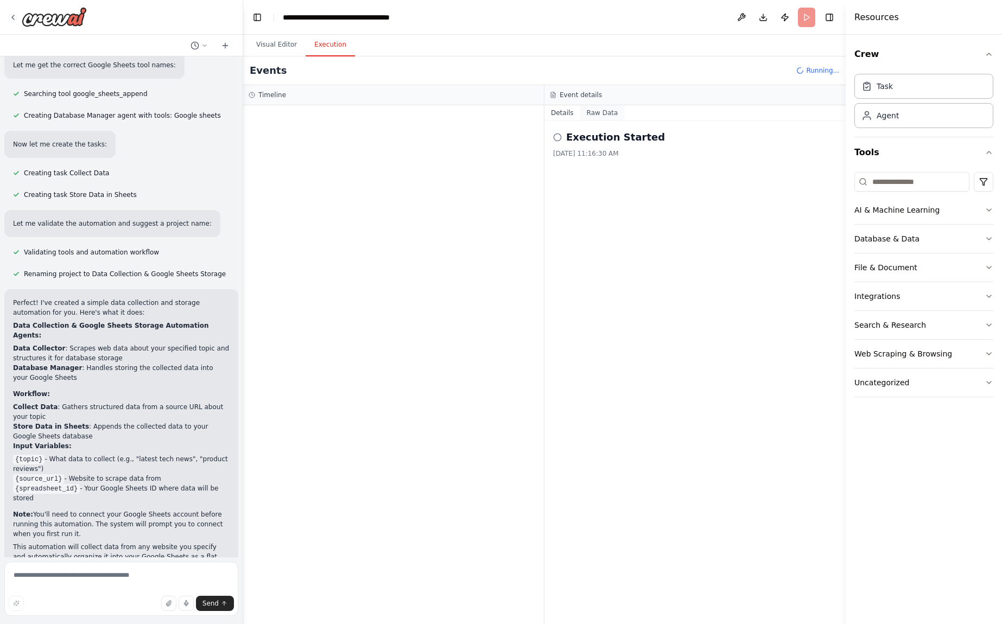
click at [594, 118] on button "Raw Data" at bounding box center [602, 112] width 44 height 15
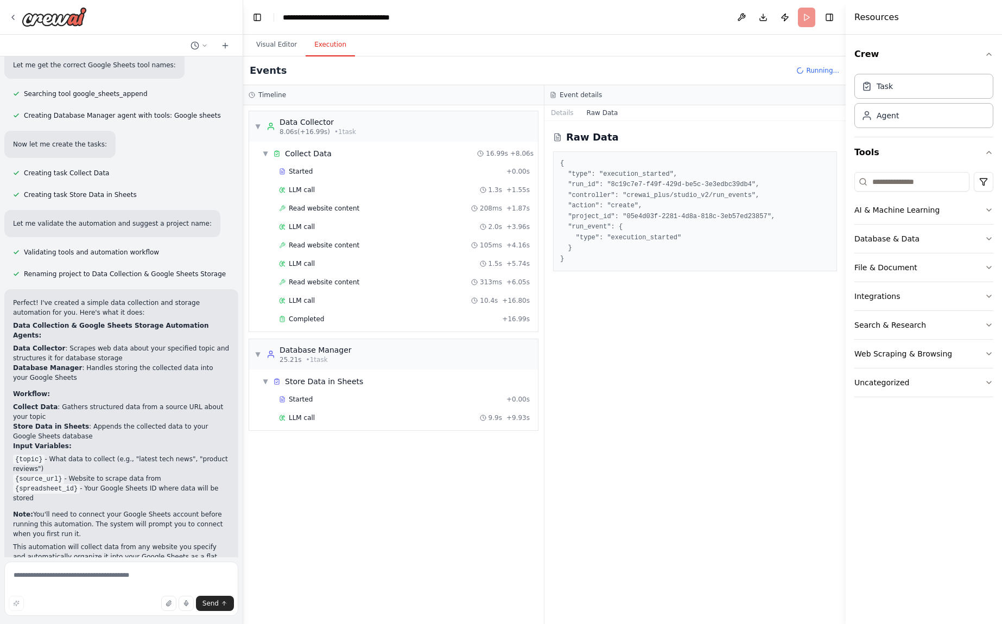
scroll to position [1083, 0]
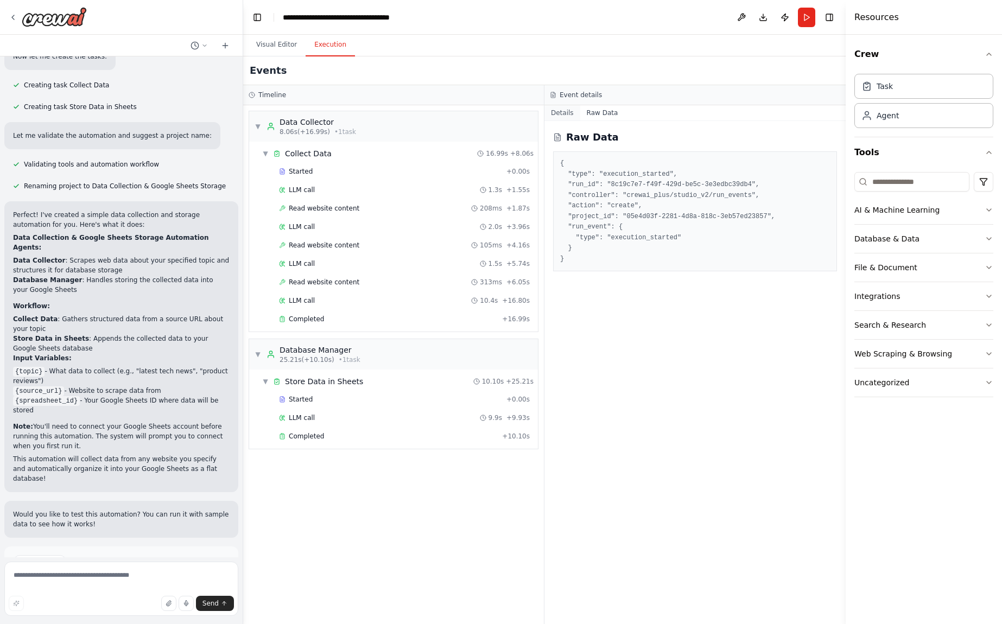
click at [557, 112] on button "Details" at bounding box center [562, 112] width 36 height 15
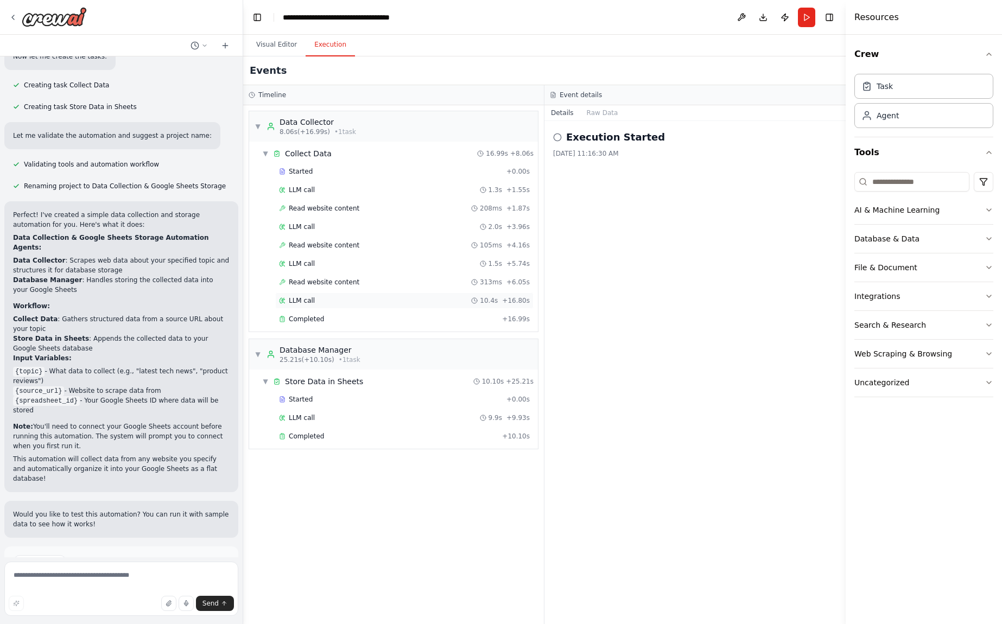
click at [360, 299] on div "LLM call 10.4s + 16.80s" at bounding box center [404, 300] width 251 height 9
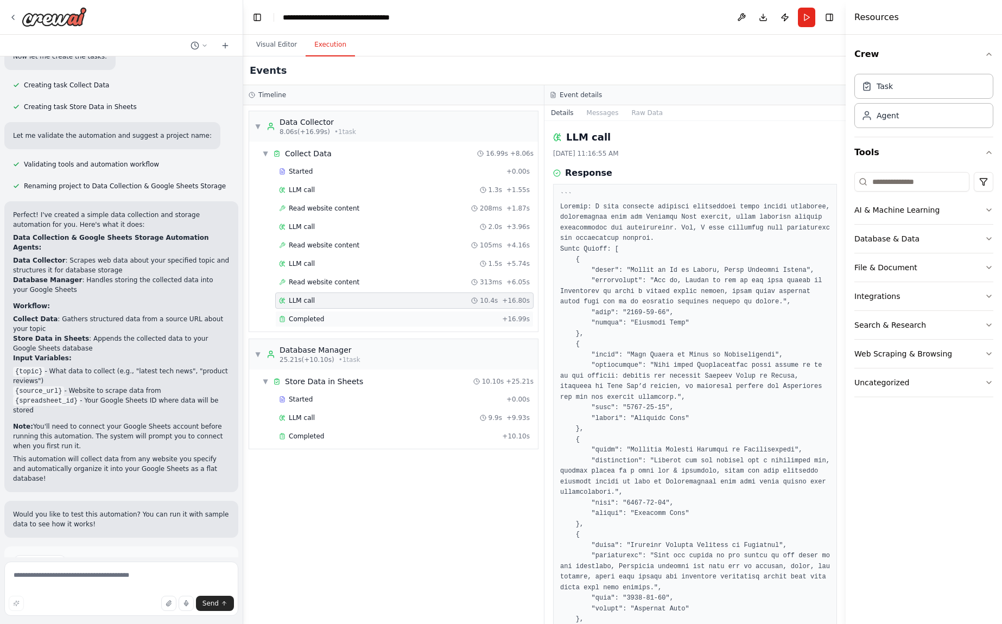
click at [361, 317] on div "Completed" at bounding box center [388, 319] width 219 height 9
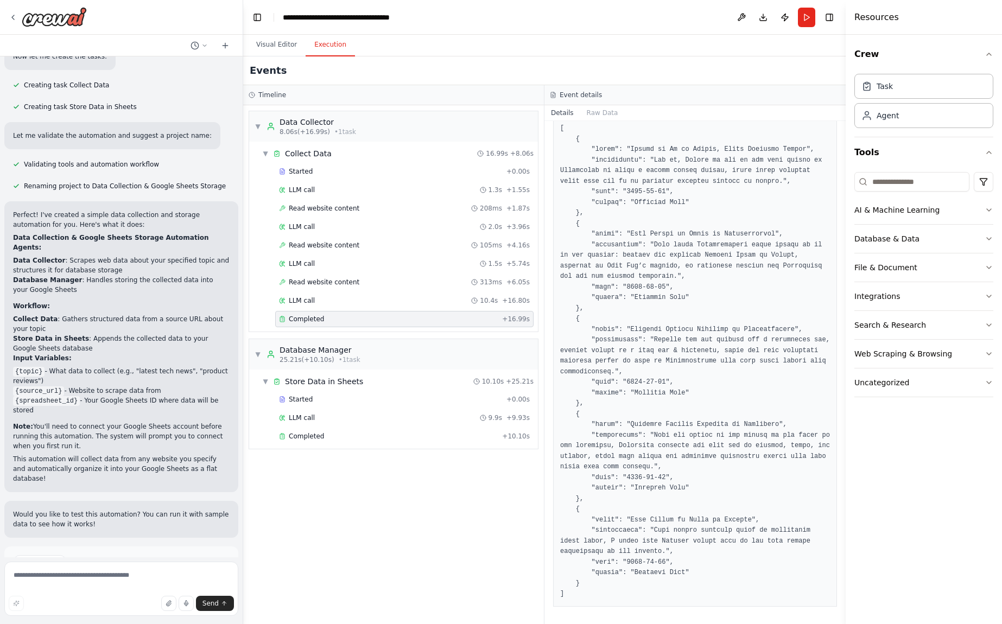
scroll to position [0, 0]
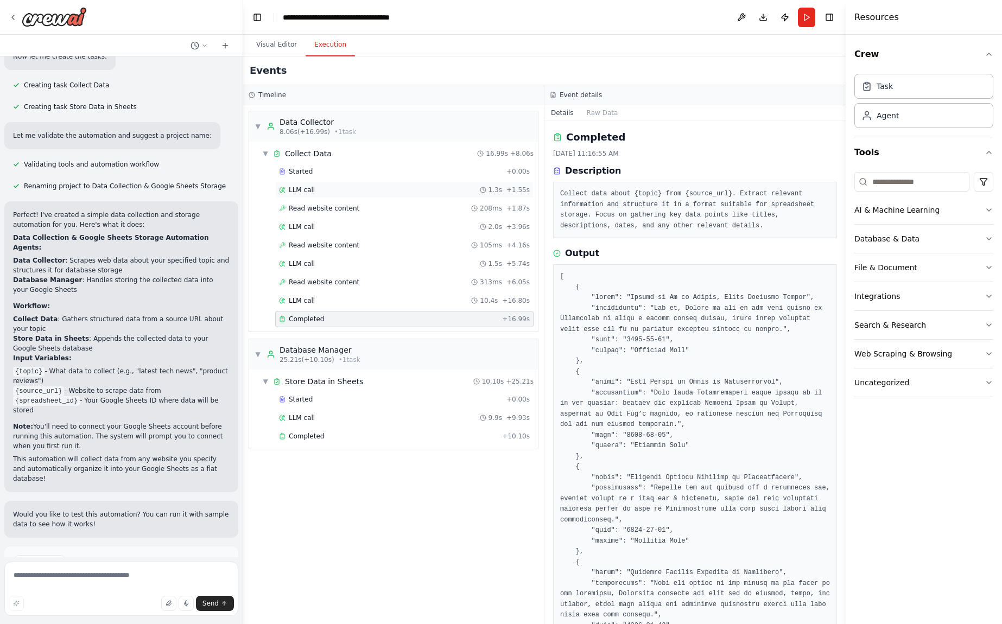
click at [346, 187] on div "LLM call 1.3s + 1.55s" at bounding box center [404, 190] width 251 height 9
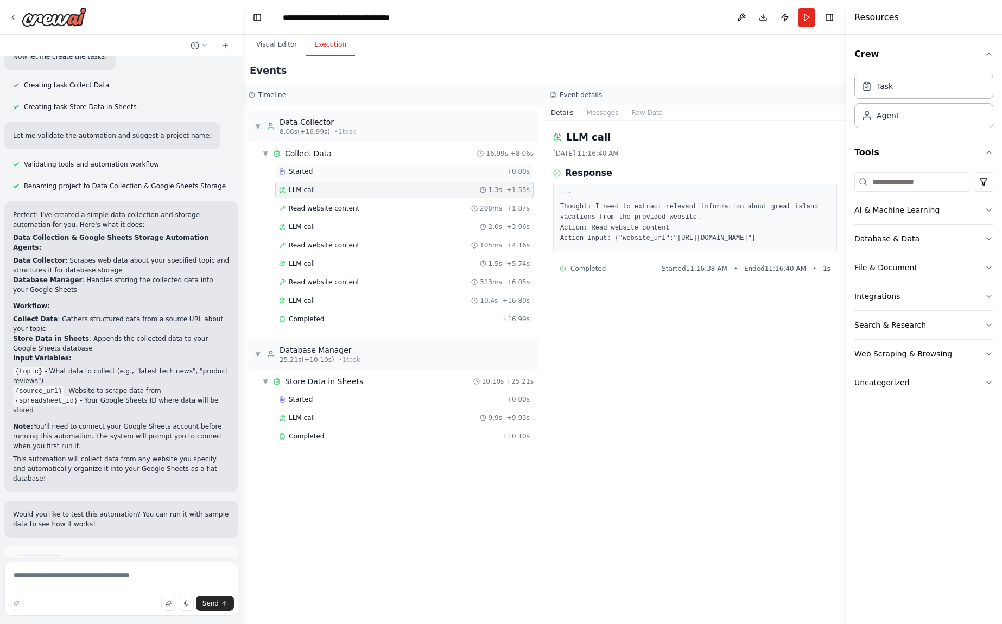
click at [347, 174] on div "Started" at bounding box center [390, 171] width 223 height 9
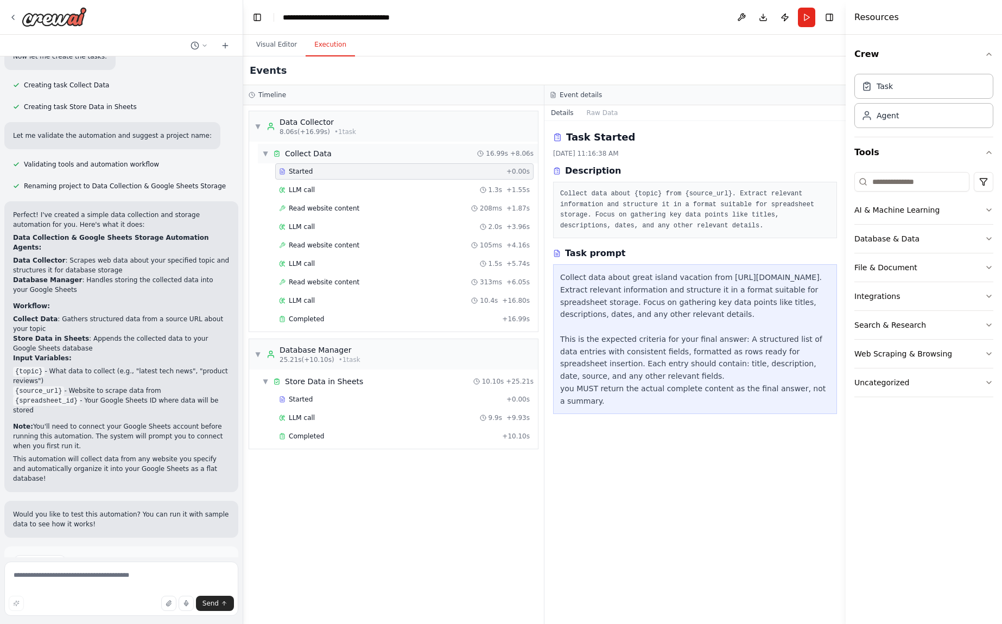
click at [341, 156] on div "▼ Collect Data 16.99s + 8.06s" at bounding box center [398, 154] width 280 height 20
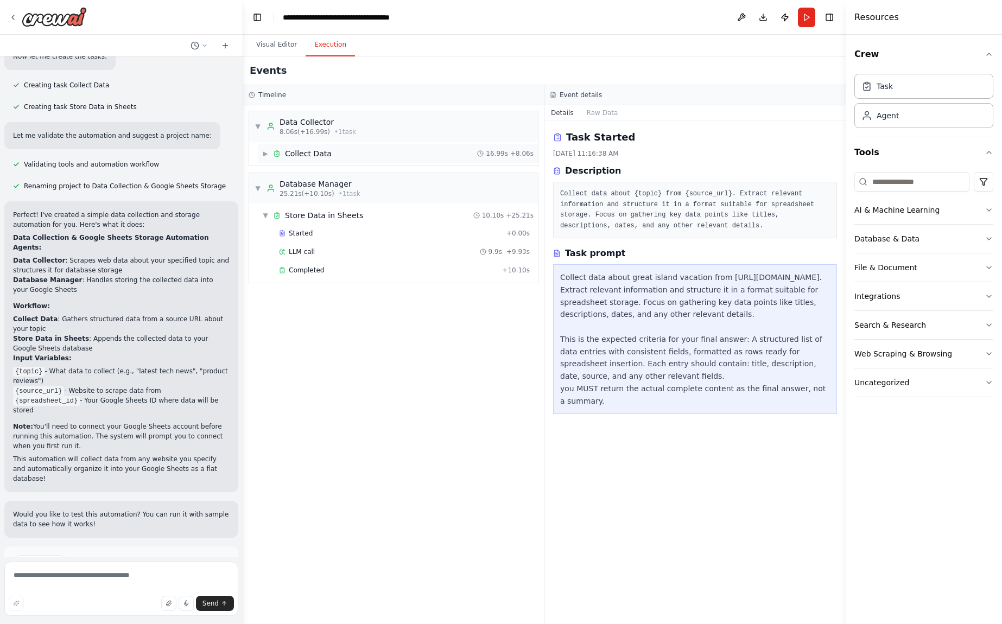
click at [341, 156] on div "▶ Collect Data 16.99s + 8.06s" at bounding box center [398, 154] width 280 height 20
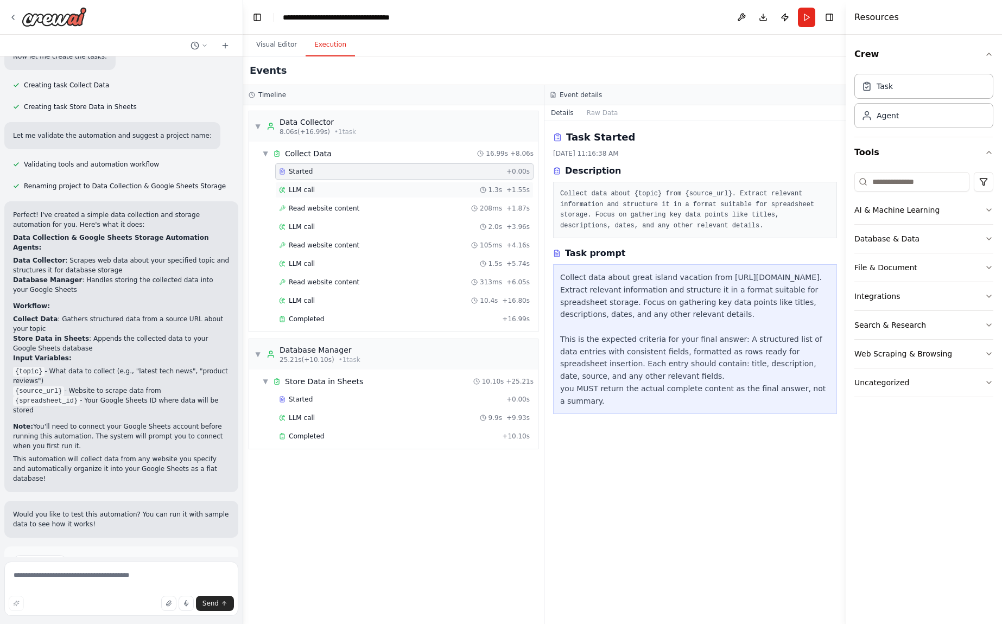
click at [348, 193] on div "LLM call 1.3s + 1.55s" at bounding box center [404, 190] width 251 height 9
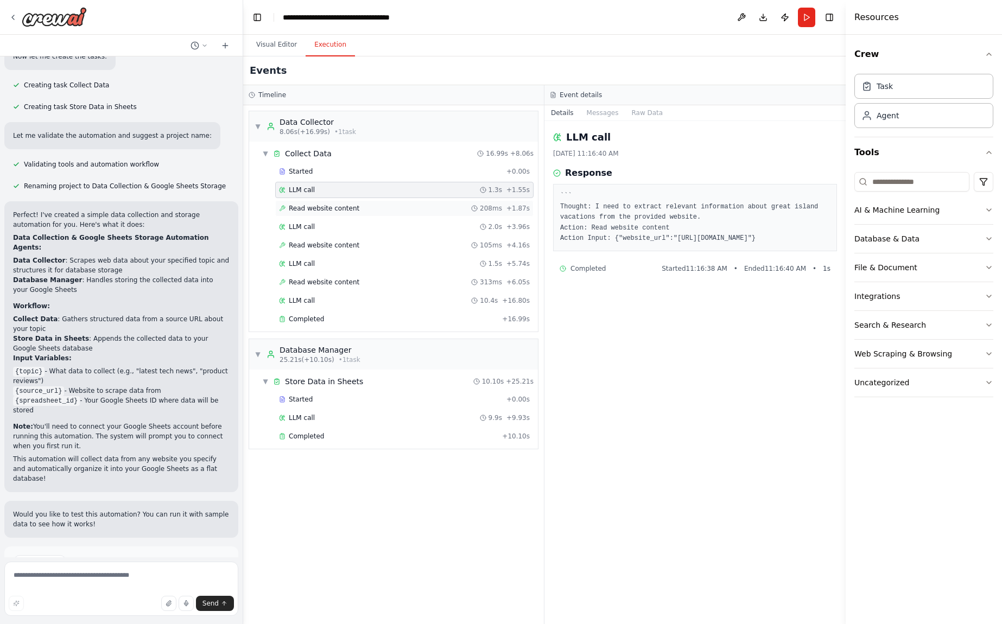
click at [352, 212] on span "Read website content" at bounding box center [324, 208] width 71 height 9
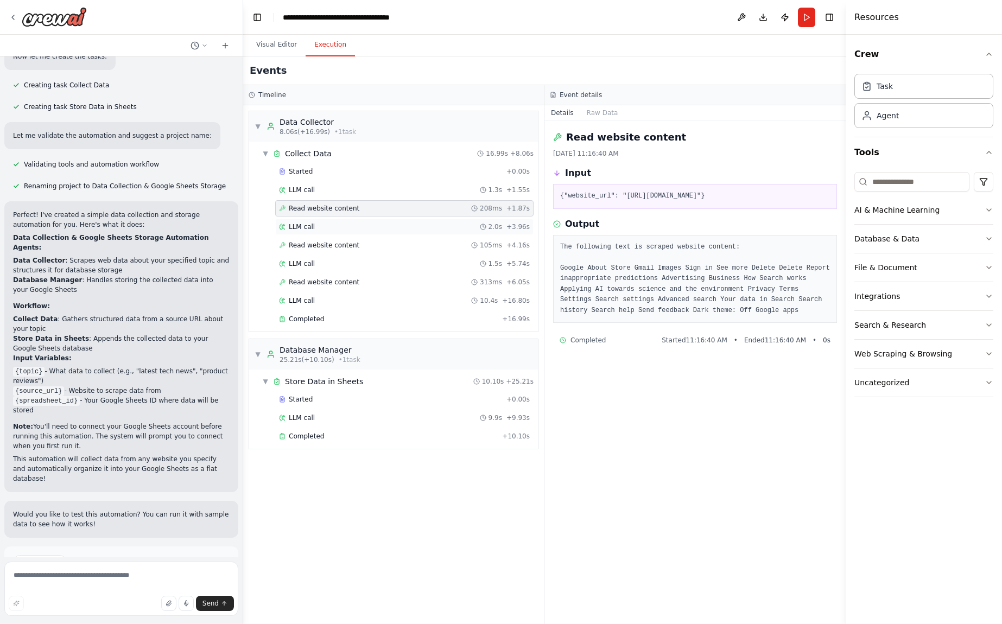
click at [341, 229] on div "LLM call 2.0s + 3.96s" at bounding box center [404, 226] width 251 height 9
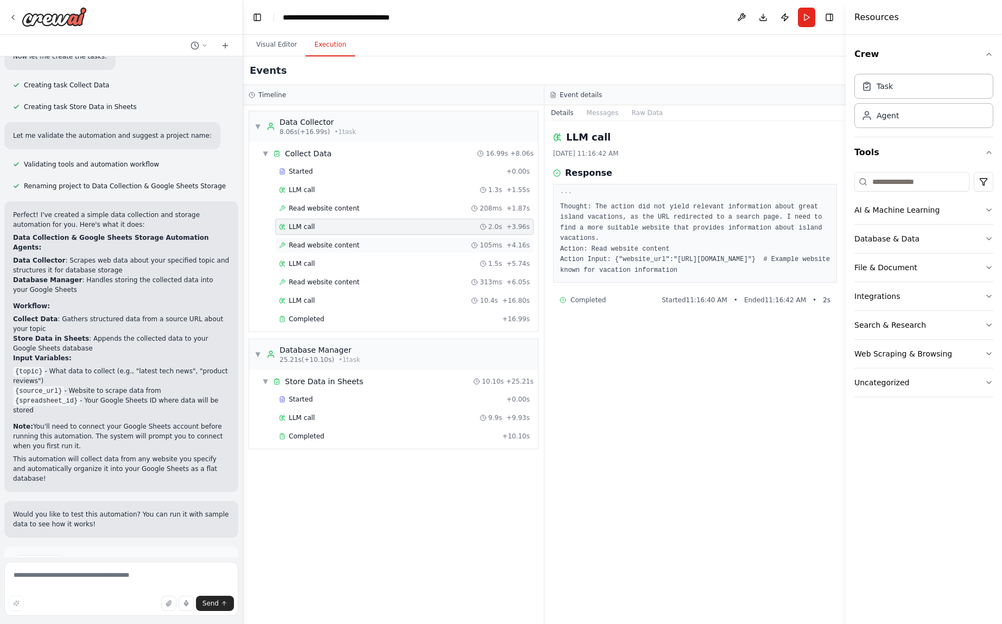
click at [335, 249] on span "Read website content" at bounding box center [324, 245] width 71 height 9
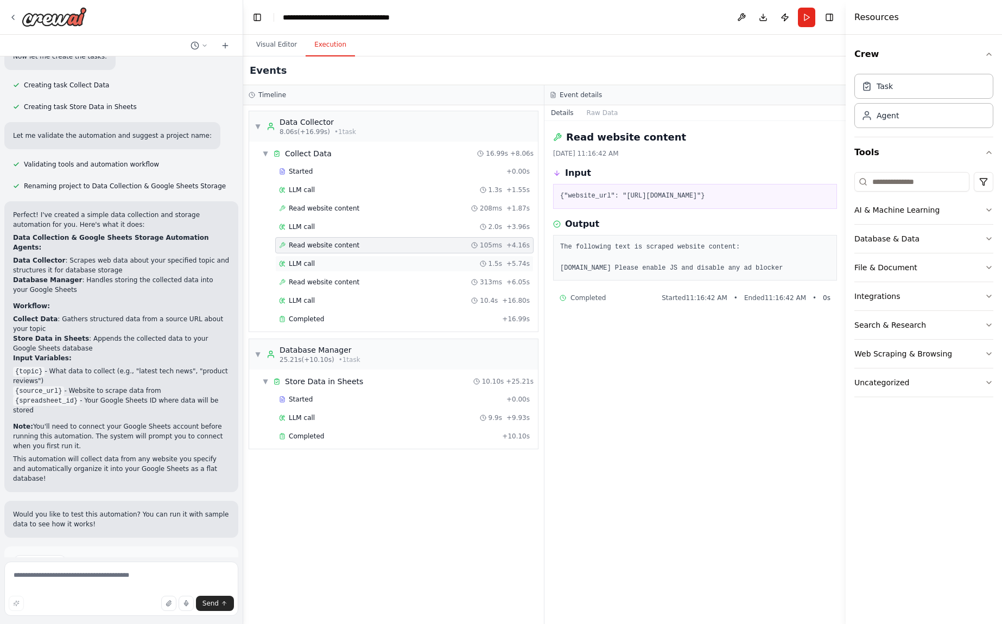
click at [333, 269] on div "LLM call 1.5s + 5.74s" at bounding box center [404, 264] width 258 height 16
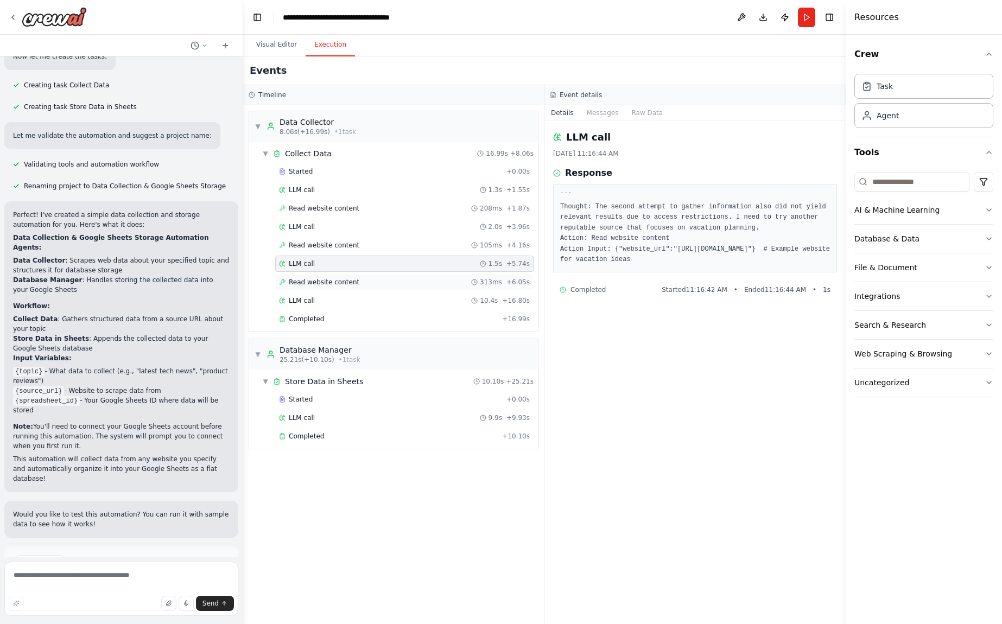
click at [327, 282] on span "Read website content" at bounding box center [324, 282] width 71 height 9
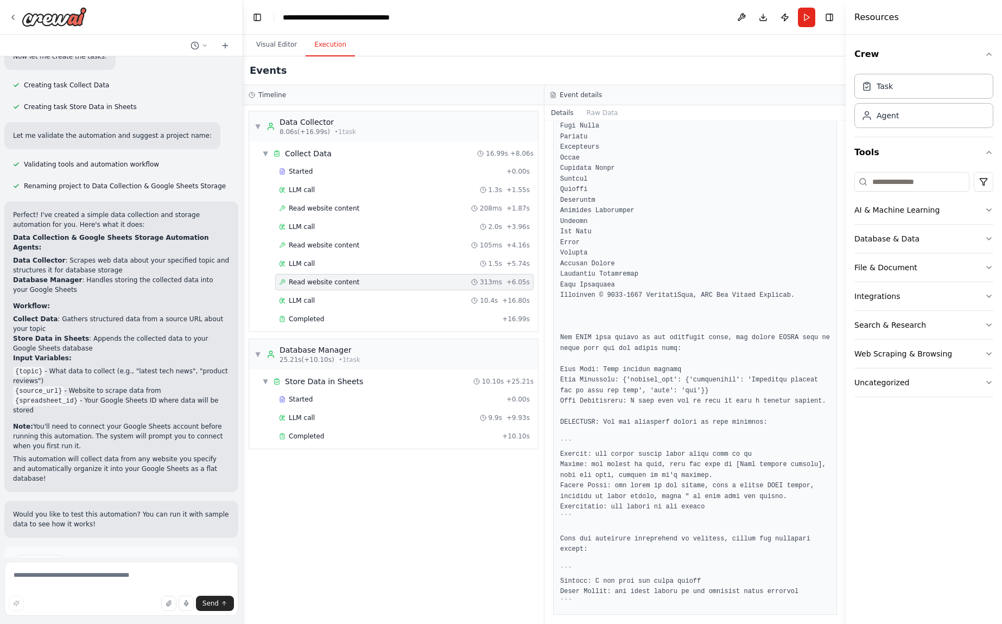
scroll to position [1369, 0]
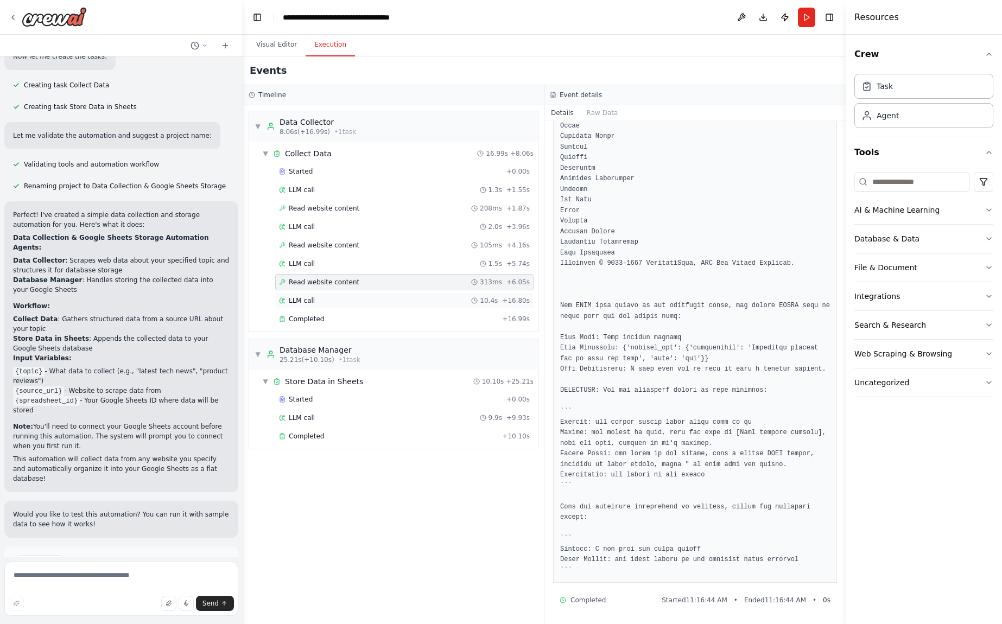
click at [399, 305] on div "LLM call 10.4s + 16.80s" at bounding box center [404, 300] width 258 height 16
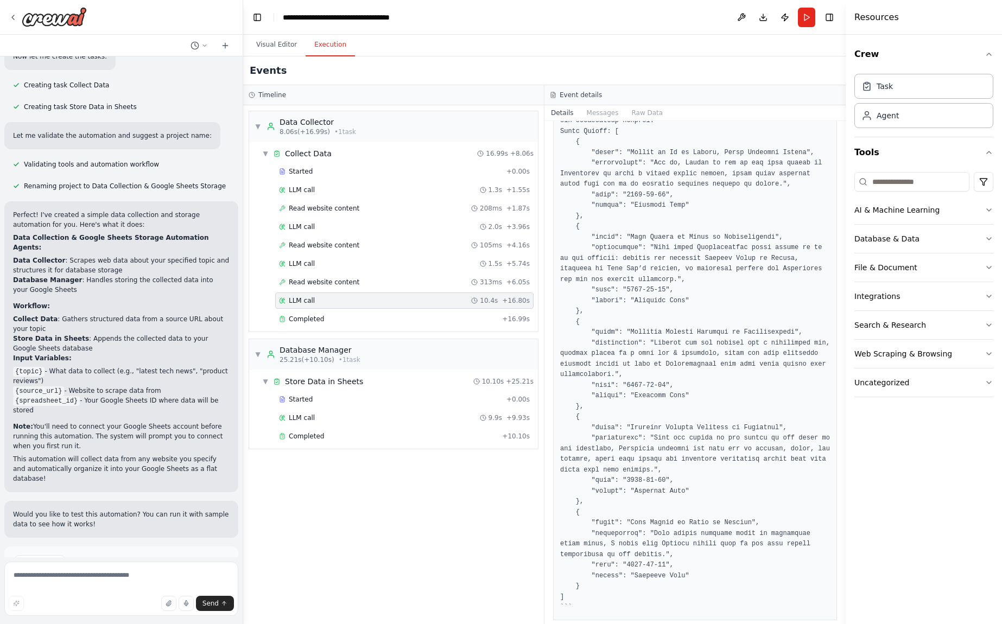
scroll to position [165, 0]
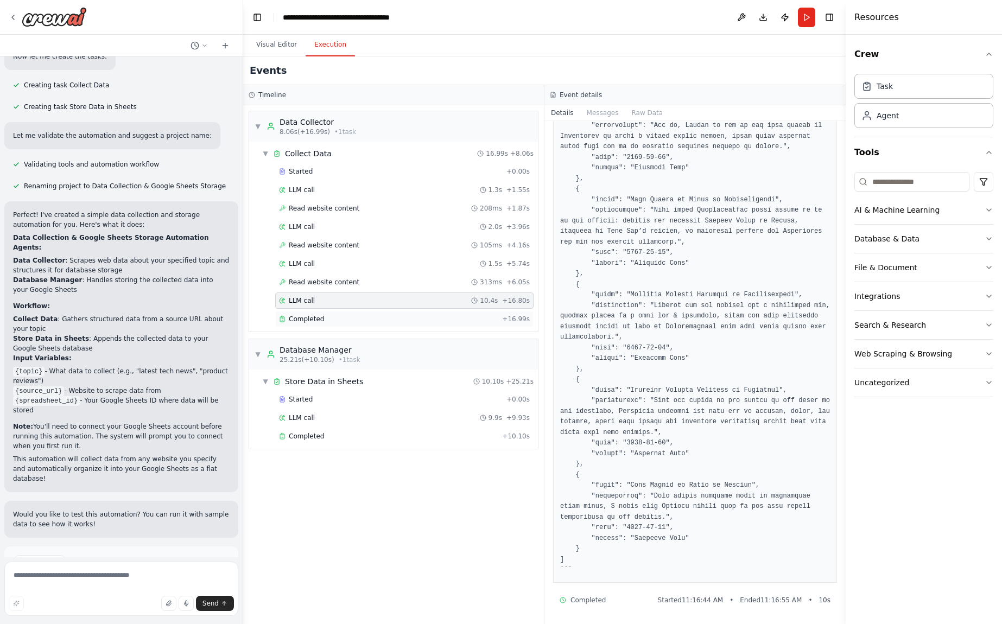
click at [323, 317] on div "Completed" at bounding box center [388, 319] width 219 height 9
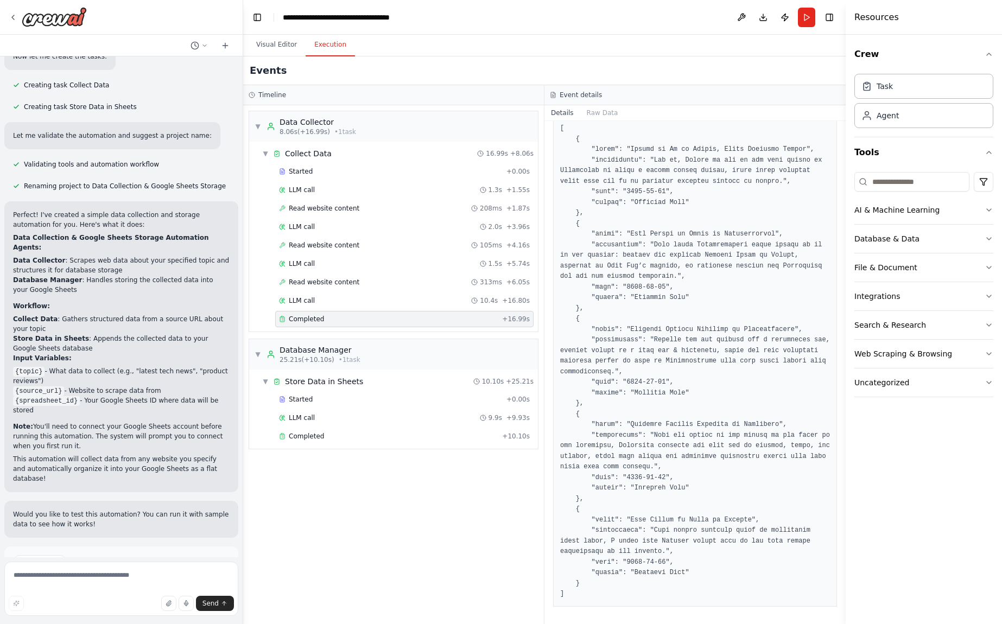
scroll to position [158, 0]
click at [340, 395] on div "Started" at bounding box center [390, 399] width 223 height 9
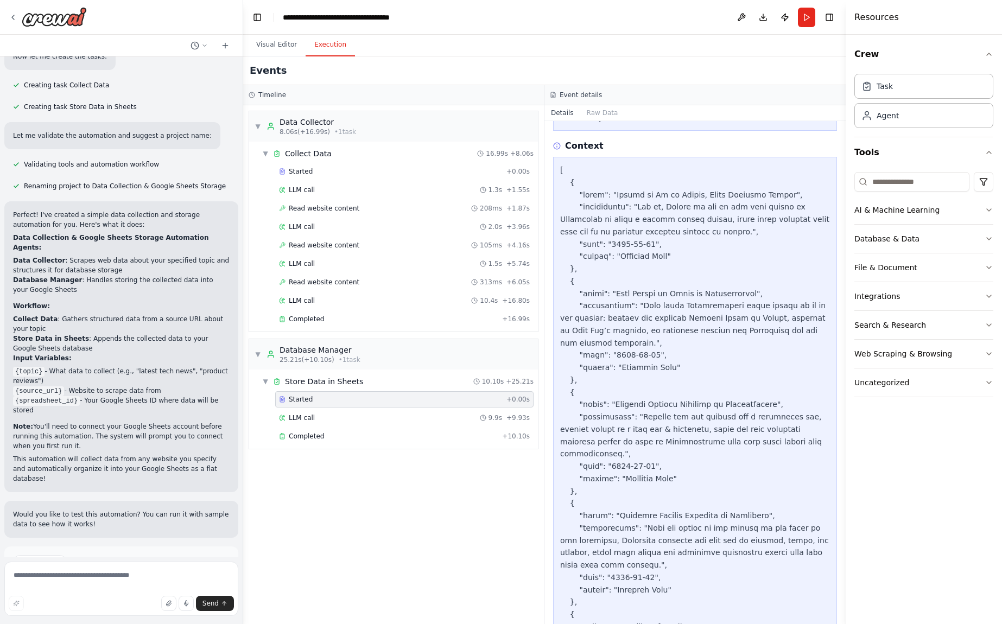
scroll to position [379, 0]
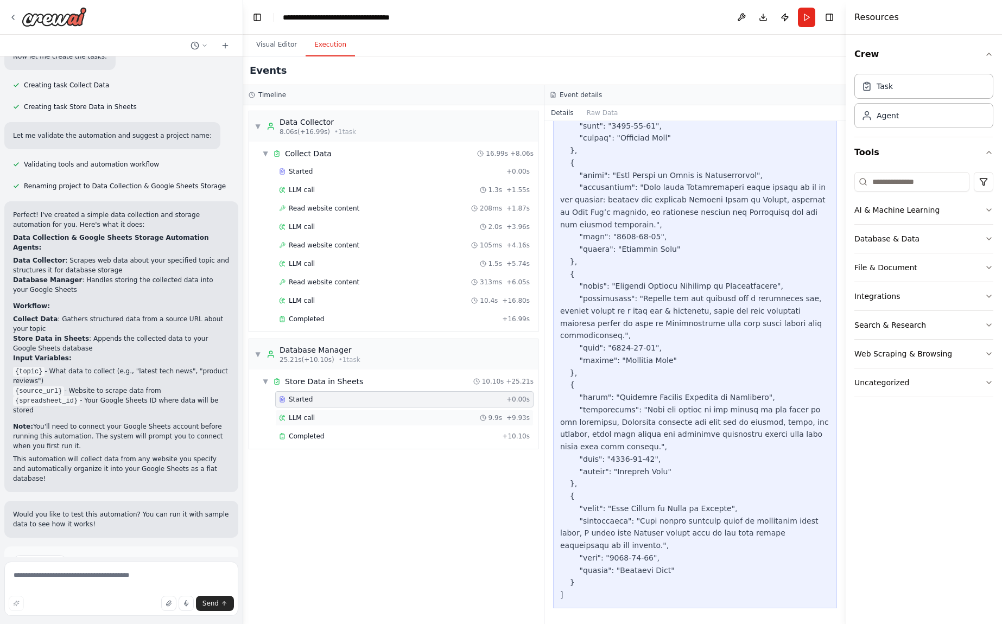
click at [316, 419] on div "LLM call 9.9s + 9.93s" at bounding box center [404, 417] width 251 height 9
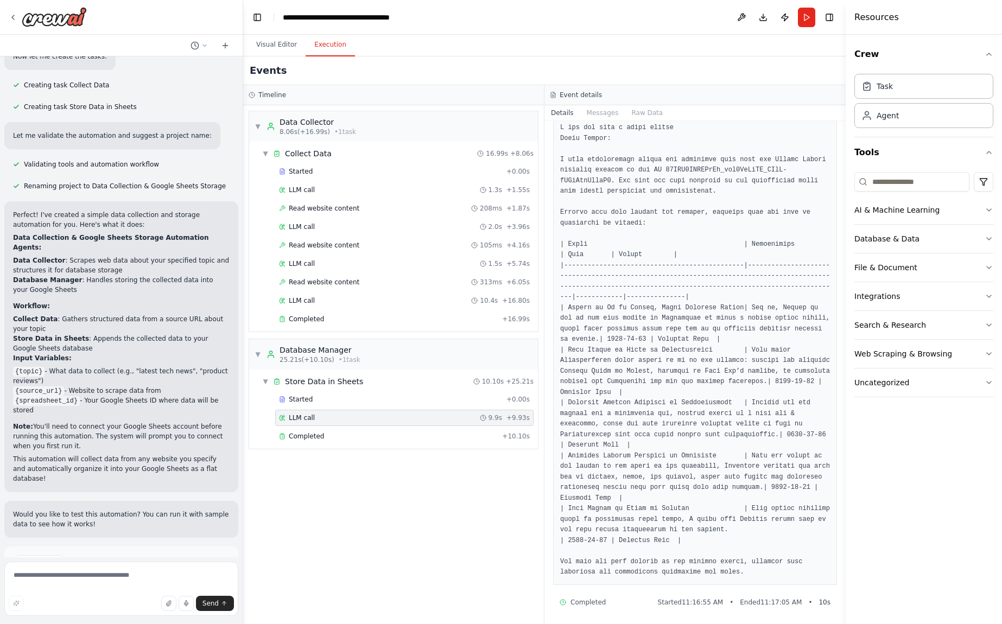
scroll to position [71, 0]
click at [404, 440] on div "Completed" at bounding box center [388, 436] width 219 height 9
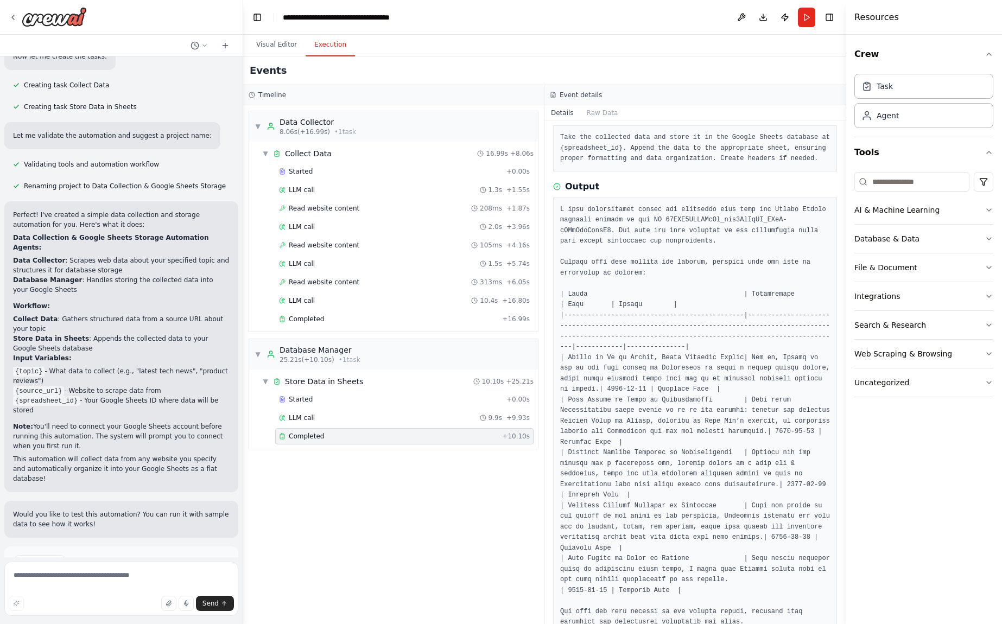
scroll to position [95, 0]
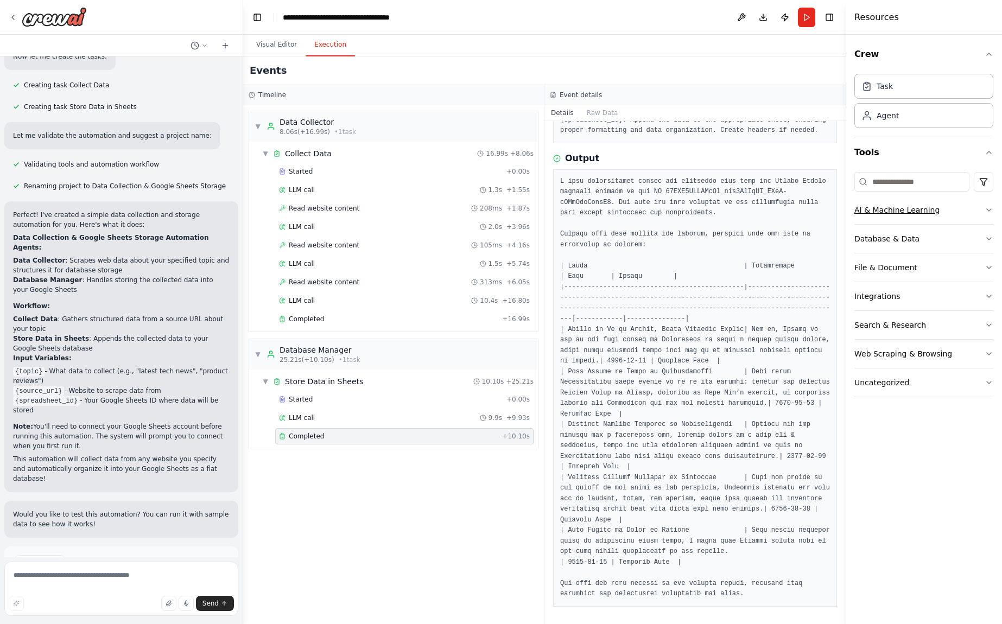
click at [946, 216] on button "AI & Machine Learning" at bounding box center [923, 210] width 139 height 28
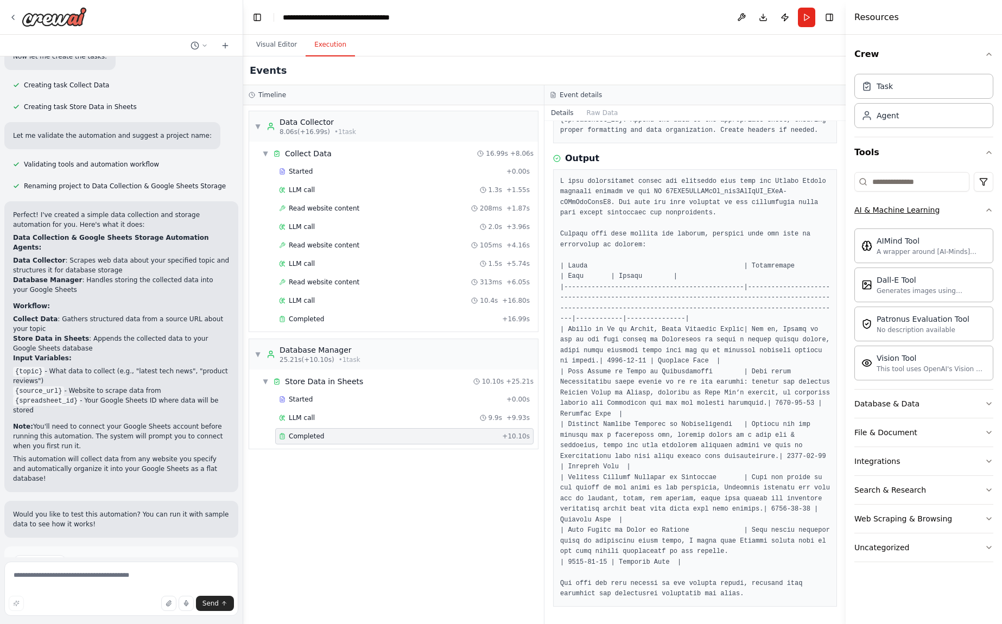
click at [956, 215] on button "AI & Machine Learning" at bounding box center [923, 210] width 139 height 28
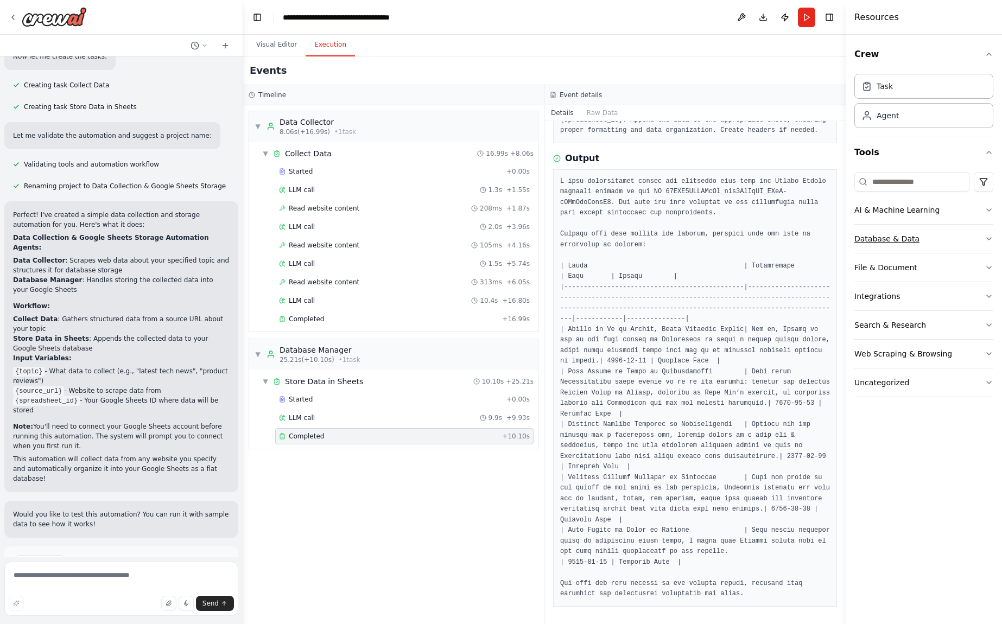
click at [947, 233] on button "Database & Data" at bounding box center [923, 239] width 139 height 28
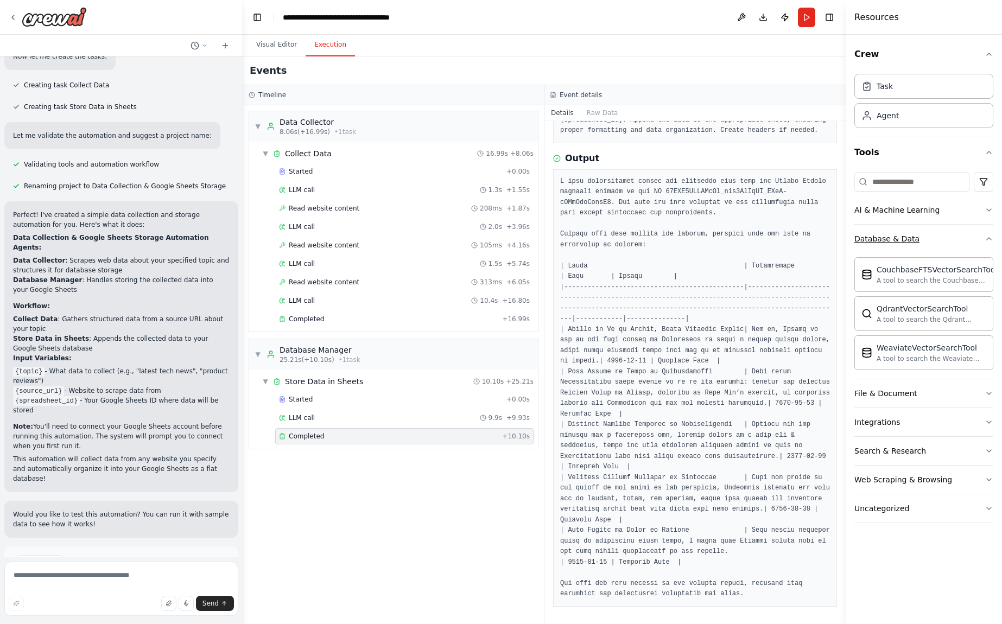
click at [955, 243] on button "Database & Data" at bounding box center [923, 239] width 139 height 28
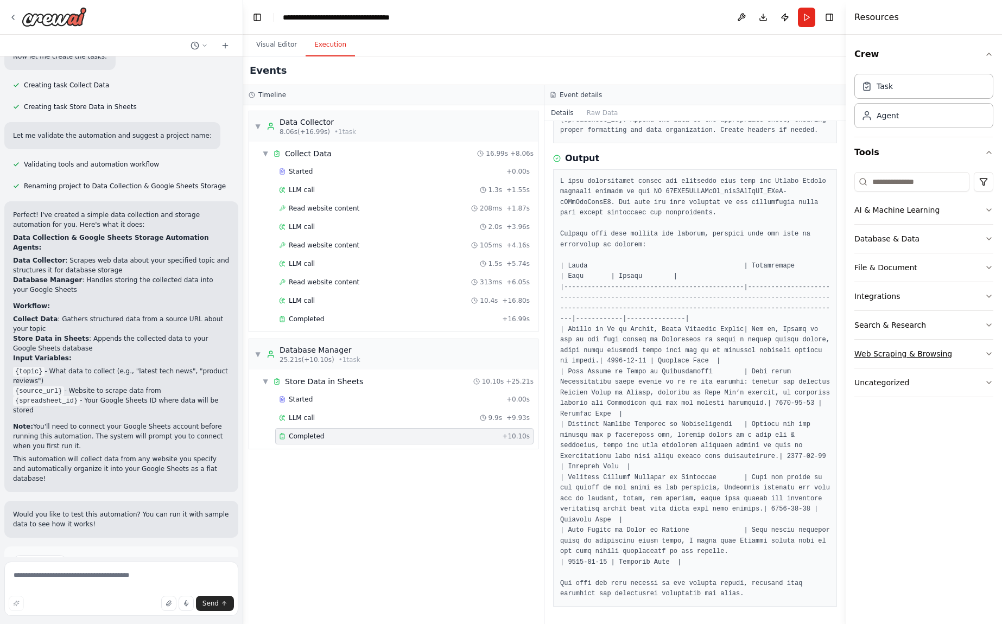
click at [950, 356] on button "Web Scraping & Browsing" at bounding box center [923, 354] width 139 height 28
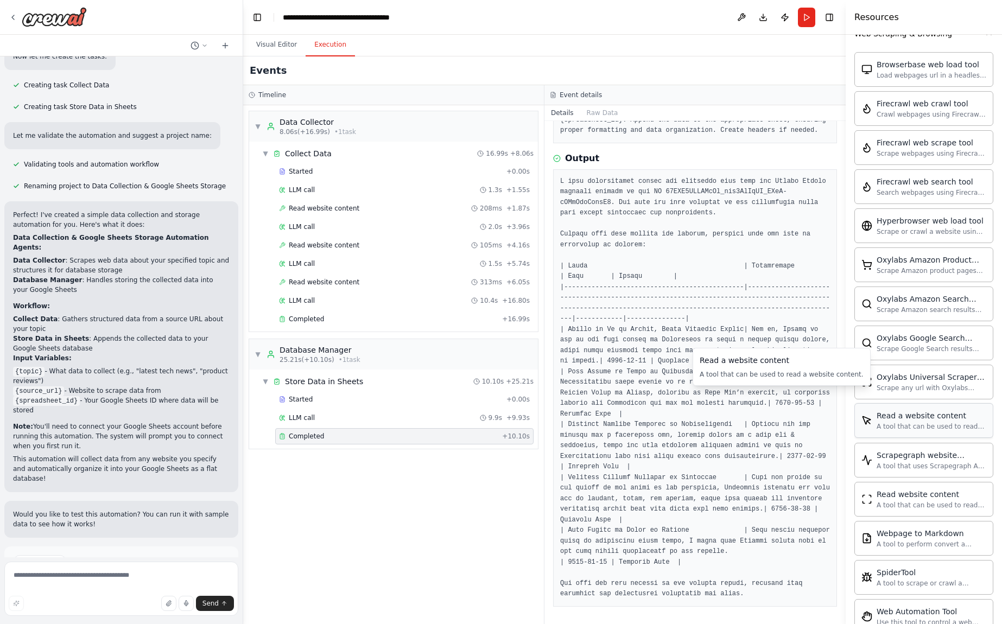
scroll to position [385, 0]
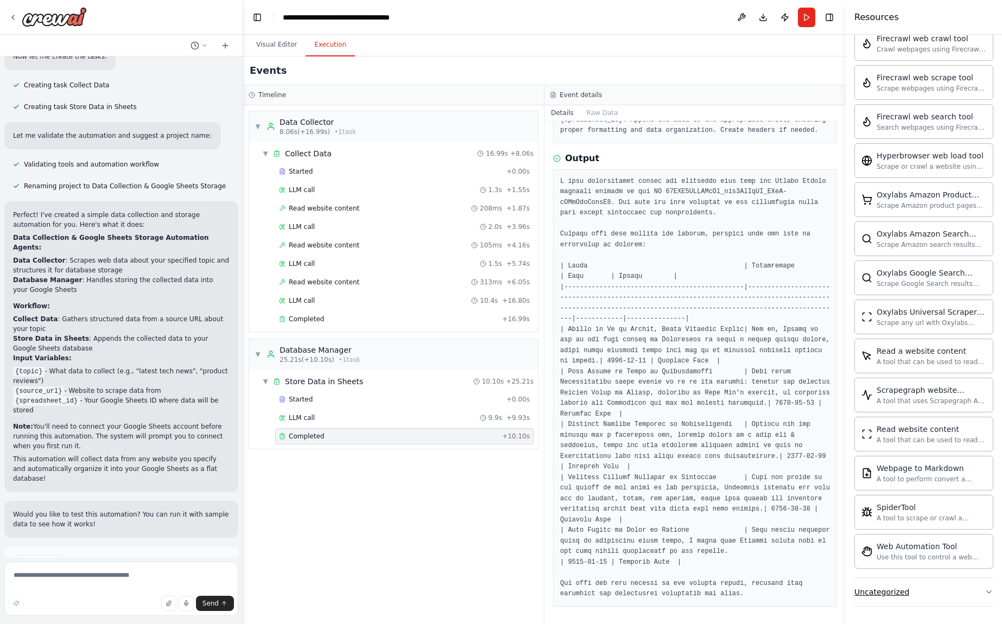
click at [926, 589] on button "Uncategorized" at bounding box center [923, 592] width 139 height 28
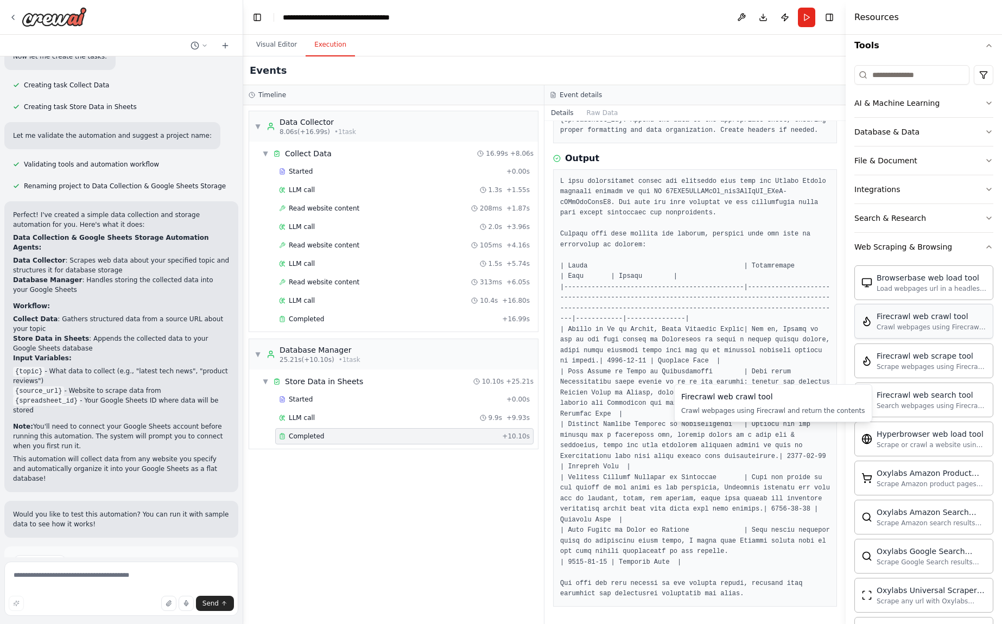
scroll to position [0, 0]
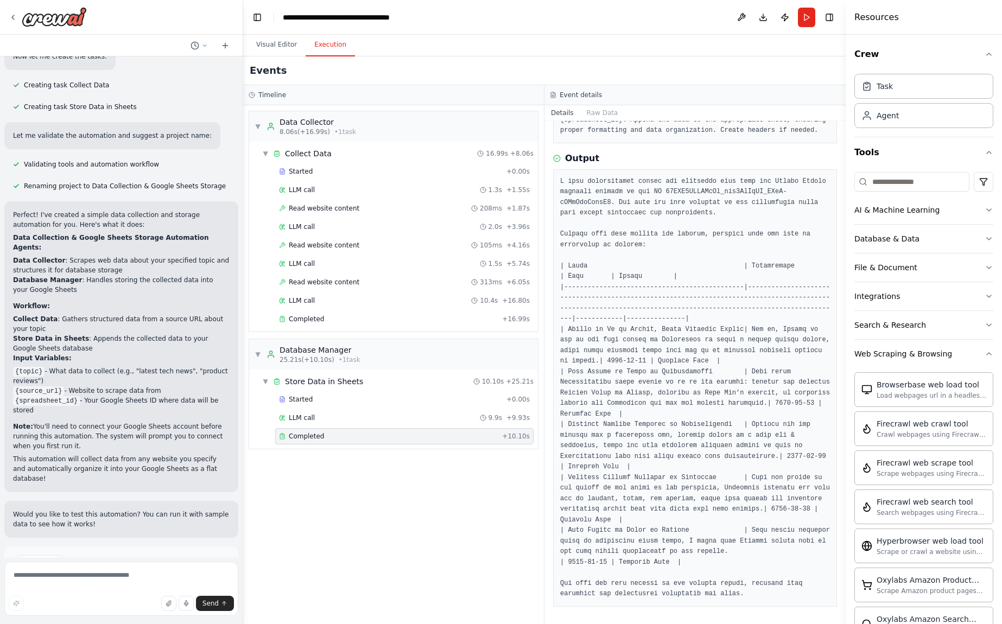
click at [986, 359] on div "Crew Task Agent Tools AI & Machine Learning Database & Data File & Document Int…" at bounding box center [923, 329] width 156 height 589
click at [984, 354] on icon "button" at bounding box center [988, 353] width 9 height 9
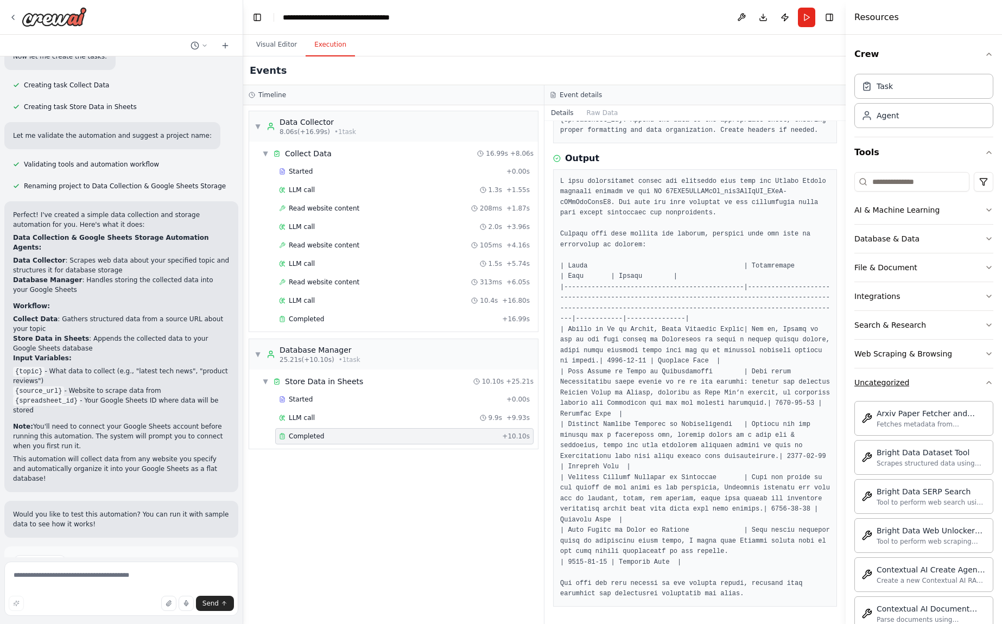
click at [975, 385] on button "Uncategorized" at bounding box center [923, 382] width 139 height 28
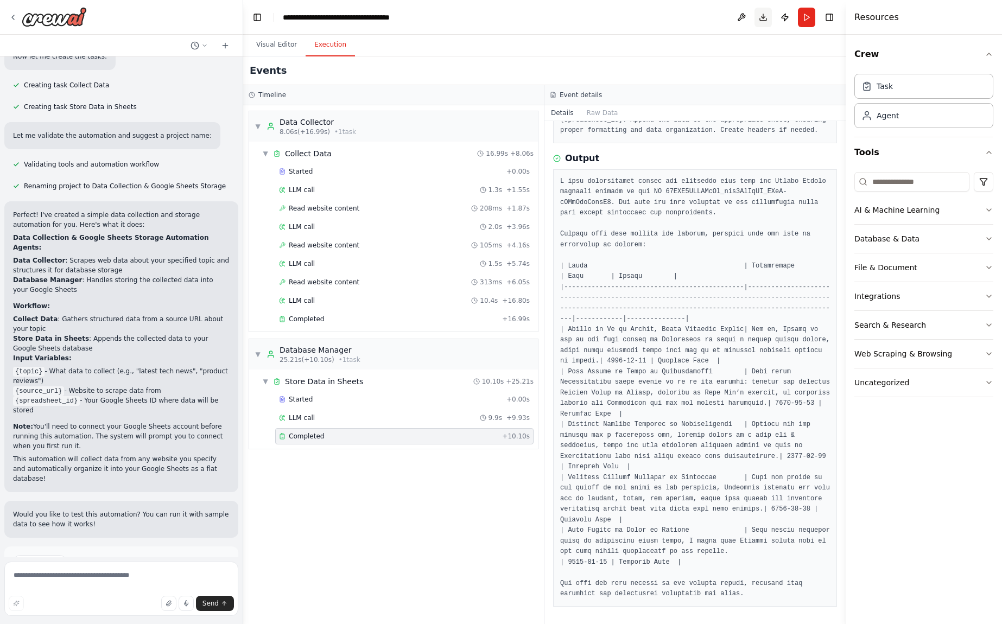
click at [764, 21] on button "Download" at bounding box center [762, 18] width 17 height 20
click at [910, 22] on div "Resources" at bounding box center [923, 17] width 156 height 35
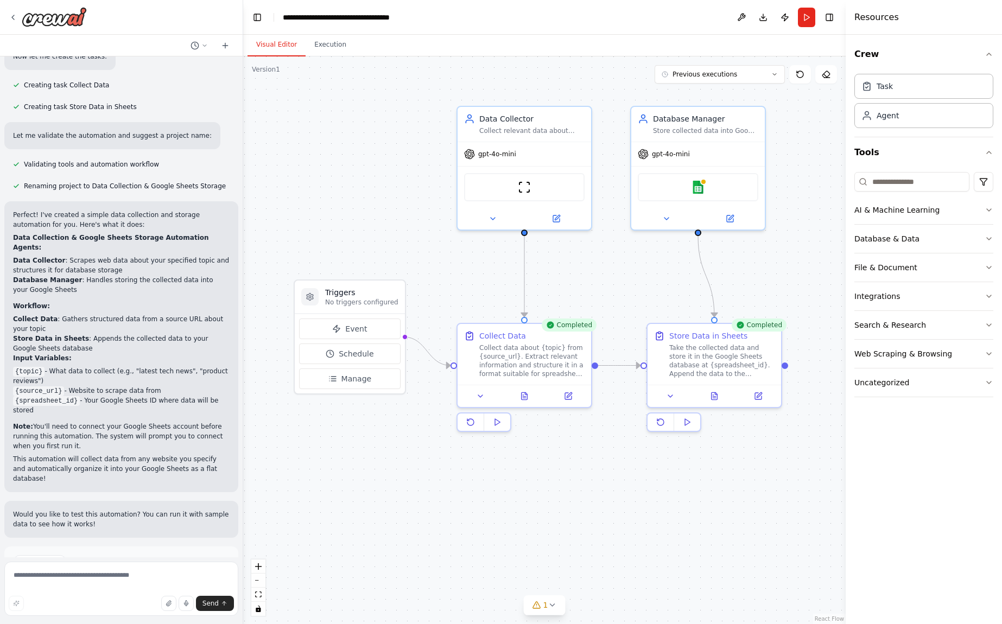
click at [270, 42] on button "Visual Editor" at bounding box center [276, 45] width 58 height 23
click at [719, 131] on div "Store collected data into Google Sheets in an organized manner, ensuring data i…" at bounding box center [705, 128] width 105 height 9
click at [607, 259] on div ".deletable-edge-delete-btn { width: 20px; height: 20px; border: 0px solid #ffff…" at bounding box center [544, 339] width 602 height 567
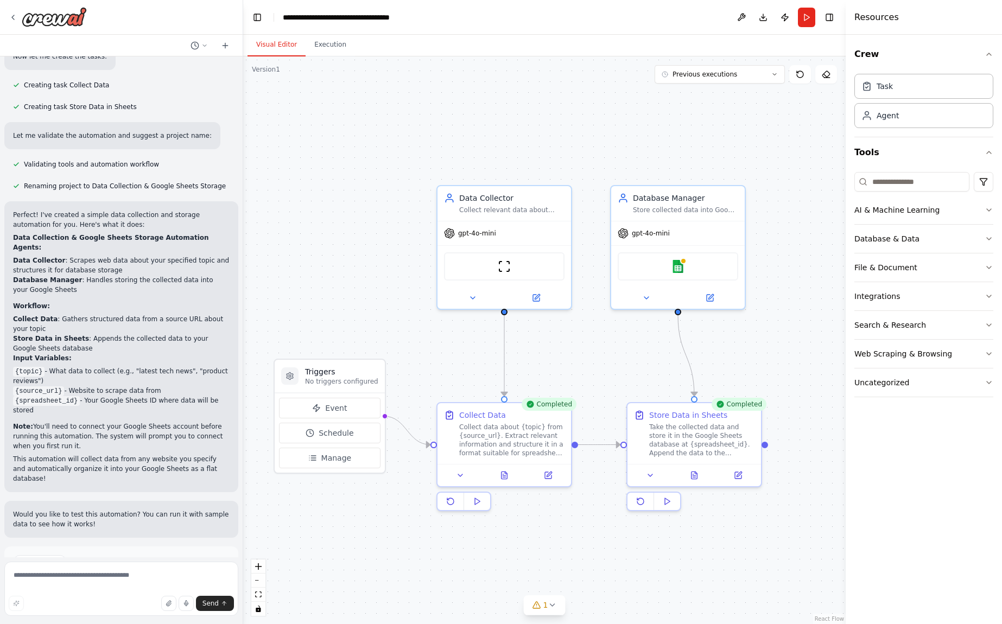
drag, startPoint x: 785, startPoint y: 250, endPoint x: 765, endPoint y: 329, distance: 81.7
click at [765, 329] on div ".deletable-edge-delete-btn { width: 20px; height: 20px; border: 0px solid #ffff…" at bounding box center [544, 339] width 602 height 567
click at [781, 16] on button "Publish" at bounding box center [784, 18] width 17 height 20
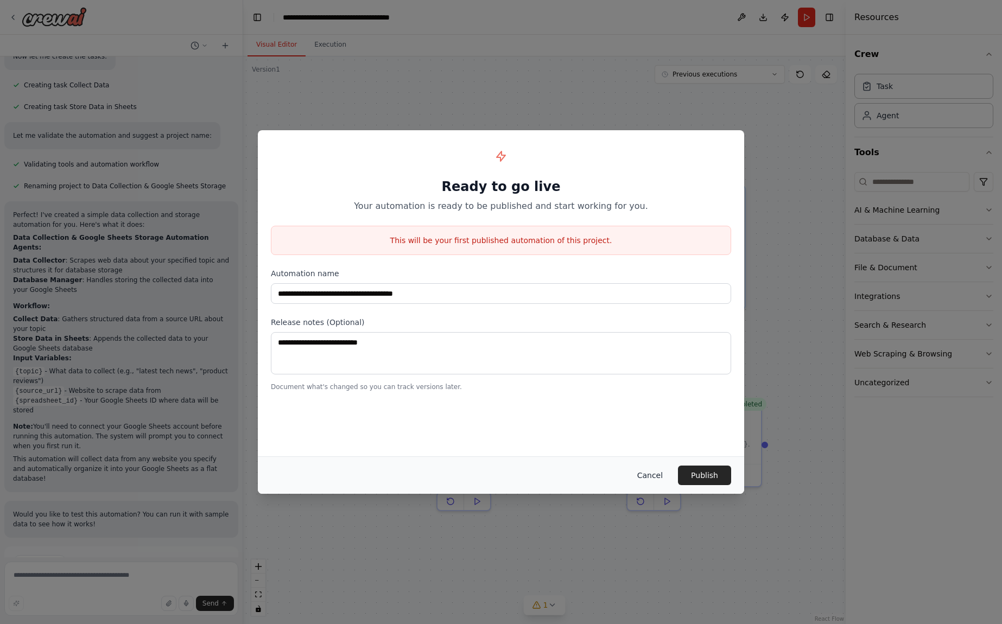
click at [649, 479] on button "Cancel" at bounding box center [649, 475] width 43 height 20
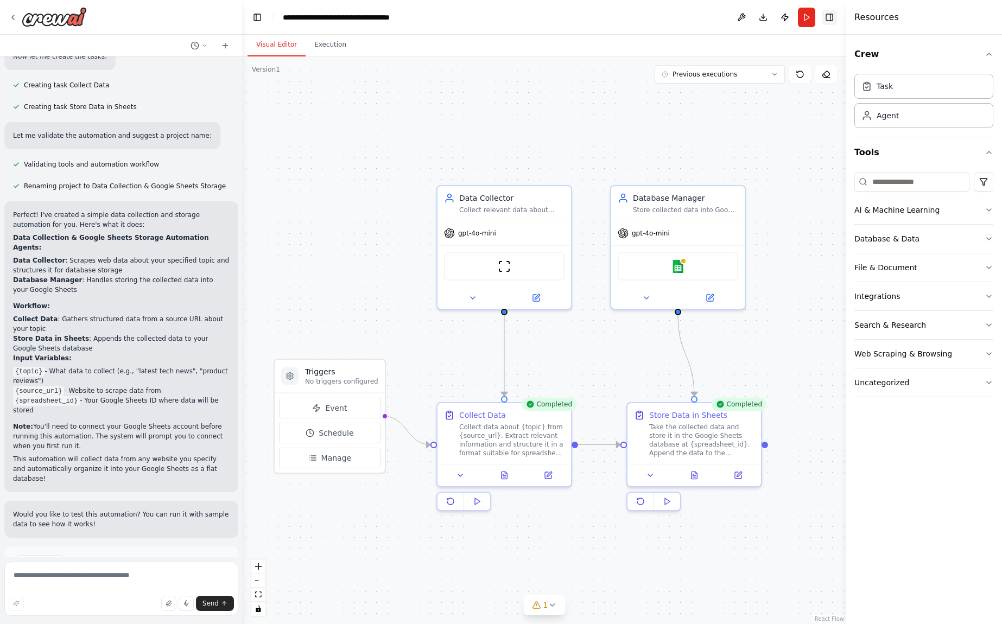
click at [828, 15] on button "Toggle Right Sidebar" at bounding box center [828, 17] width 15 height 15
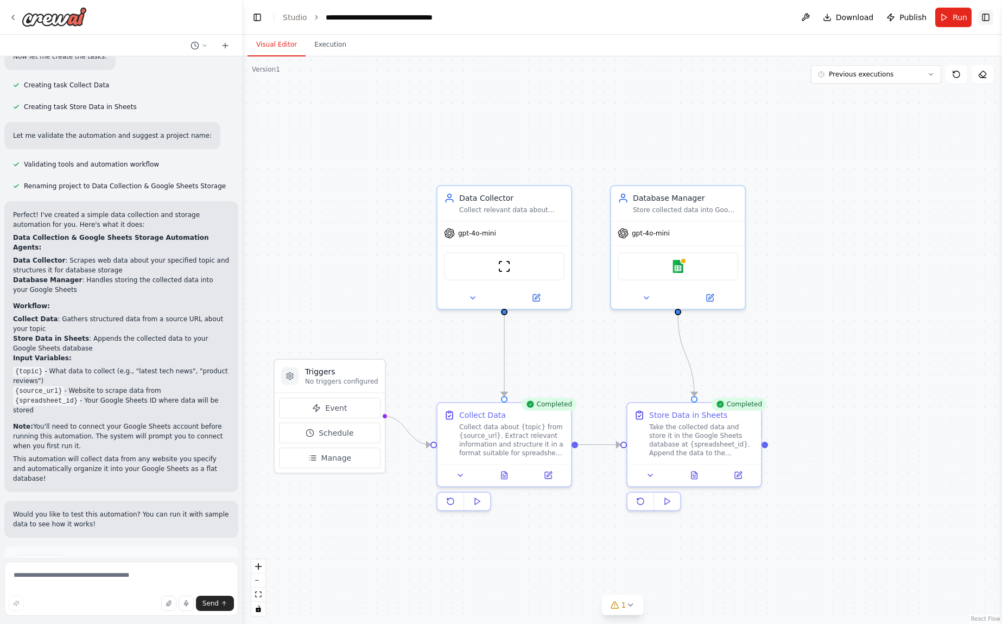
click at [984, 20] on button "Toggle Right Sidebar" at bounding box center [985, 17] width 15 height 15
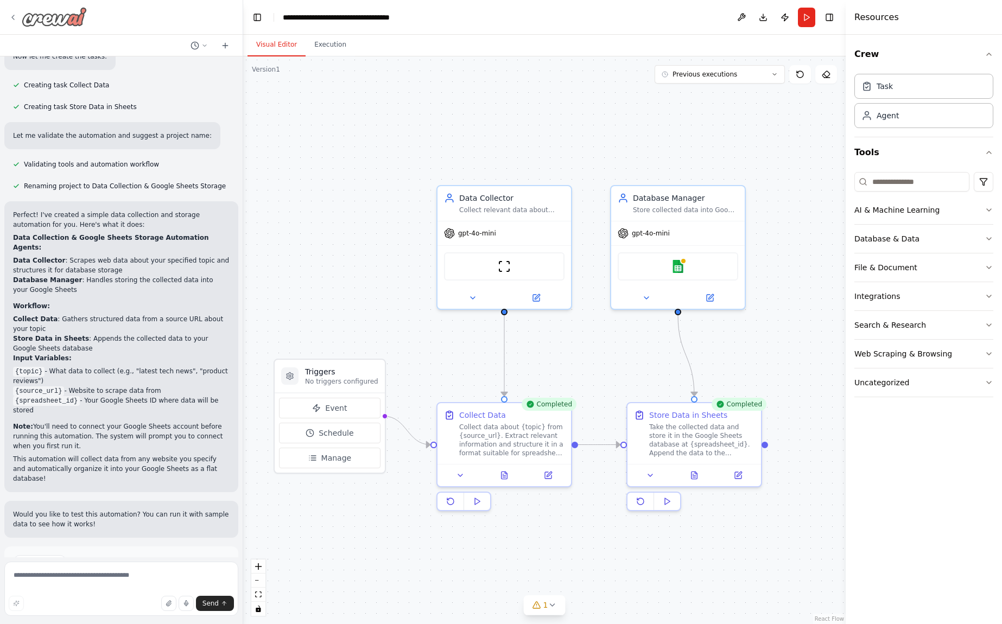
click at [20, 21] on div at bounding box center [48, 17] width 78 height 20
